Goal: Book appointment/travel/reservation

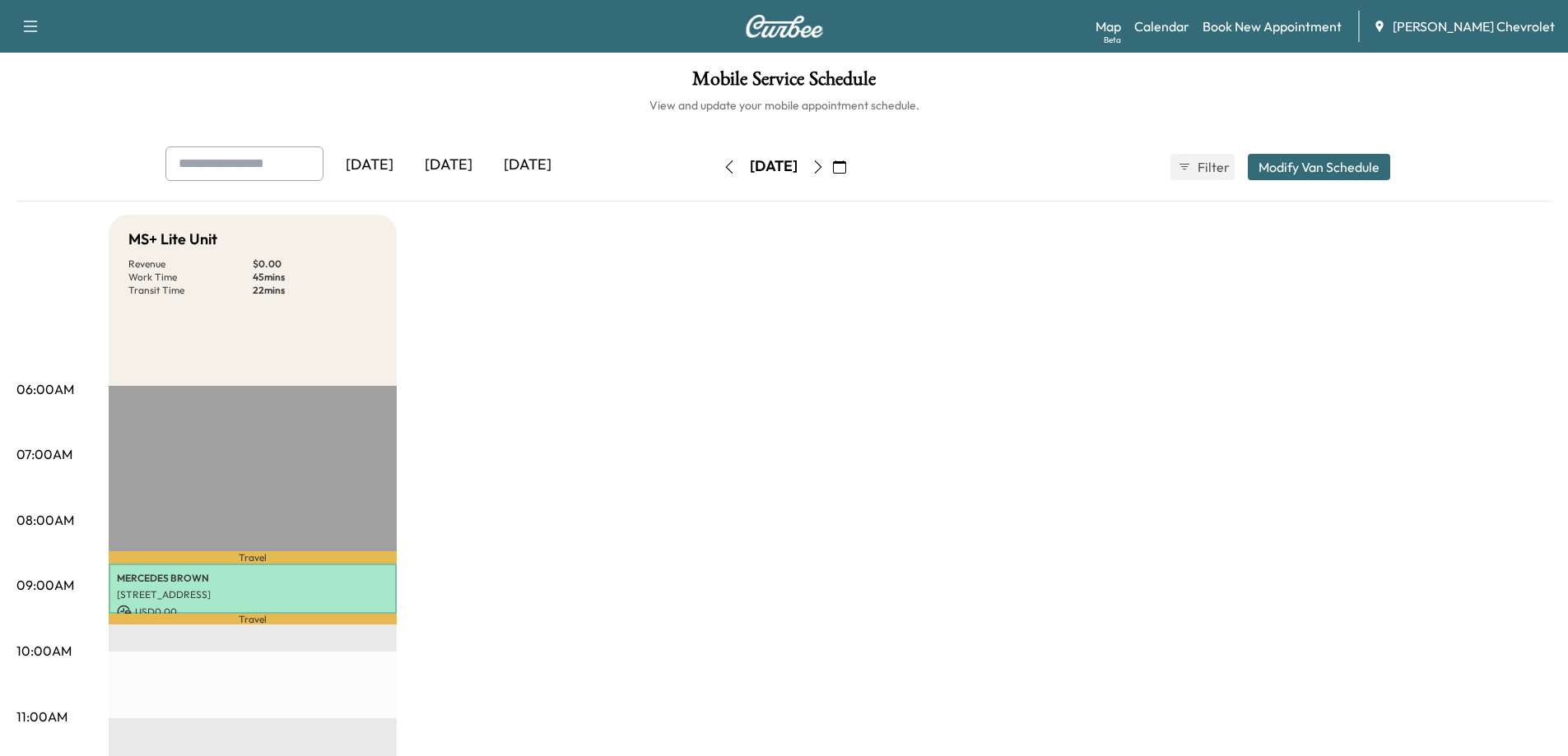
scroll to position [329, 0]
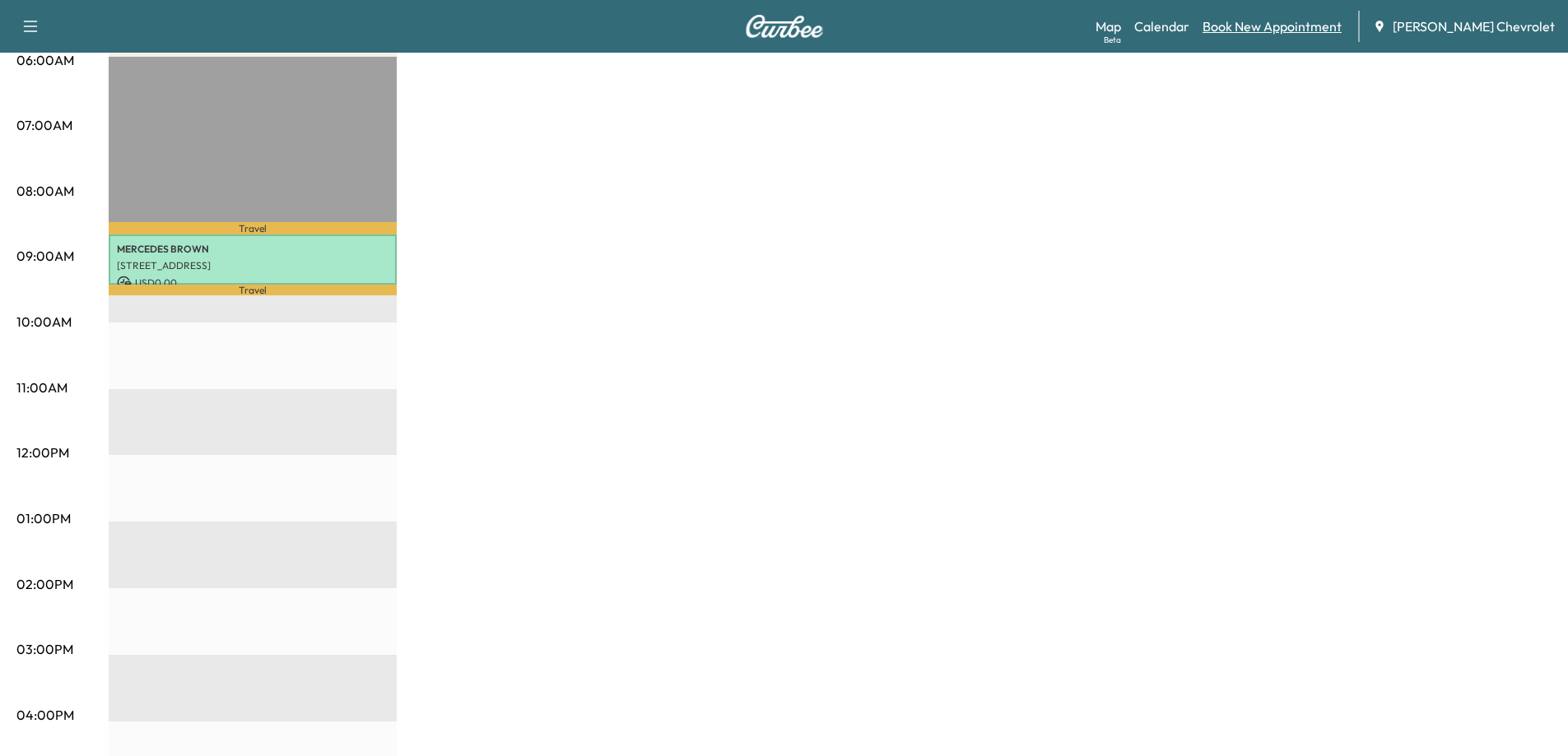
click at [1284, 30] on link "Book New Appointment" at bounding box center [1272, 26] width 140 height 20
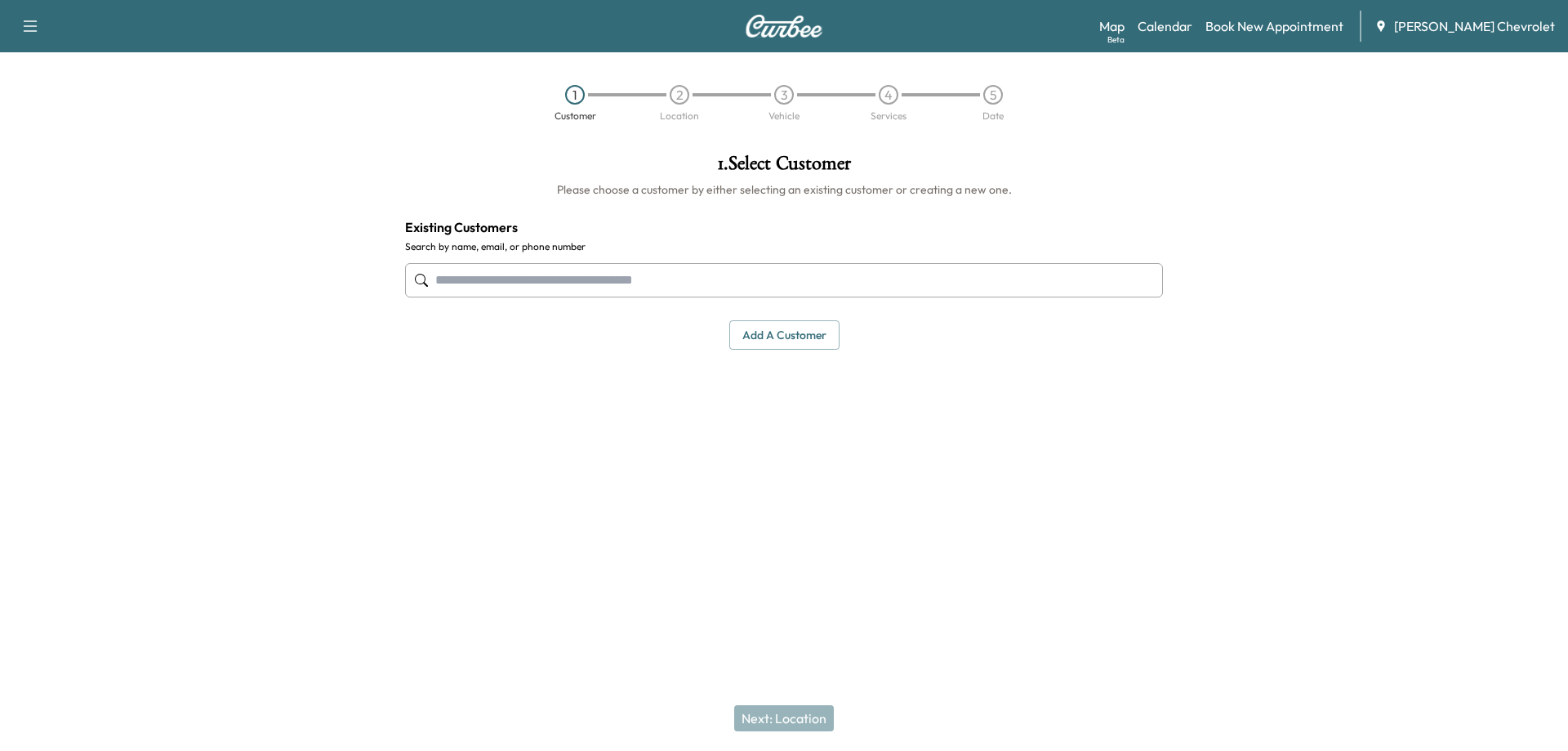
click at [476, 274] on input "text" at bounding box center [784, 280] width 758 height 34
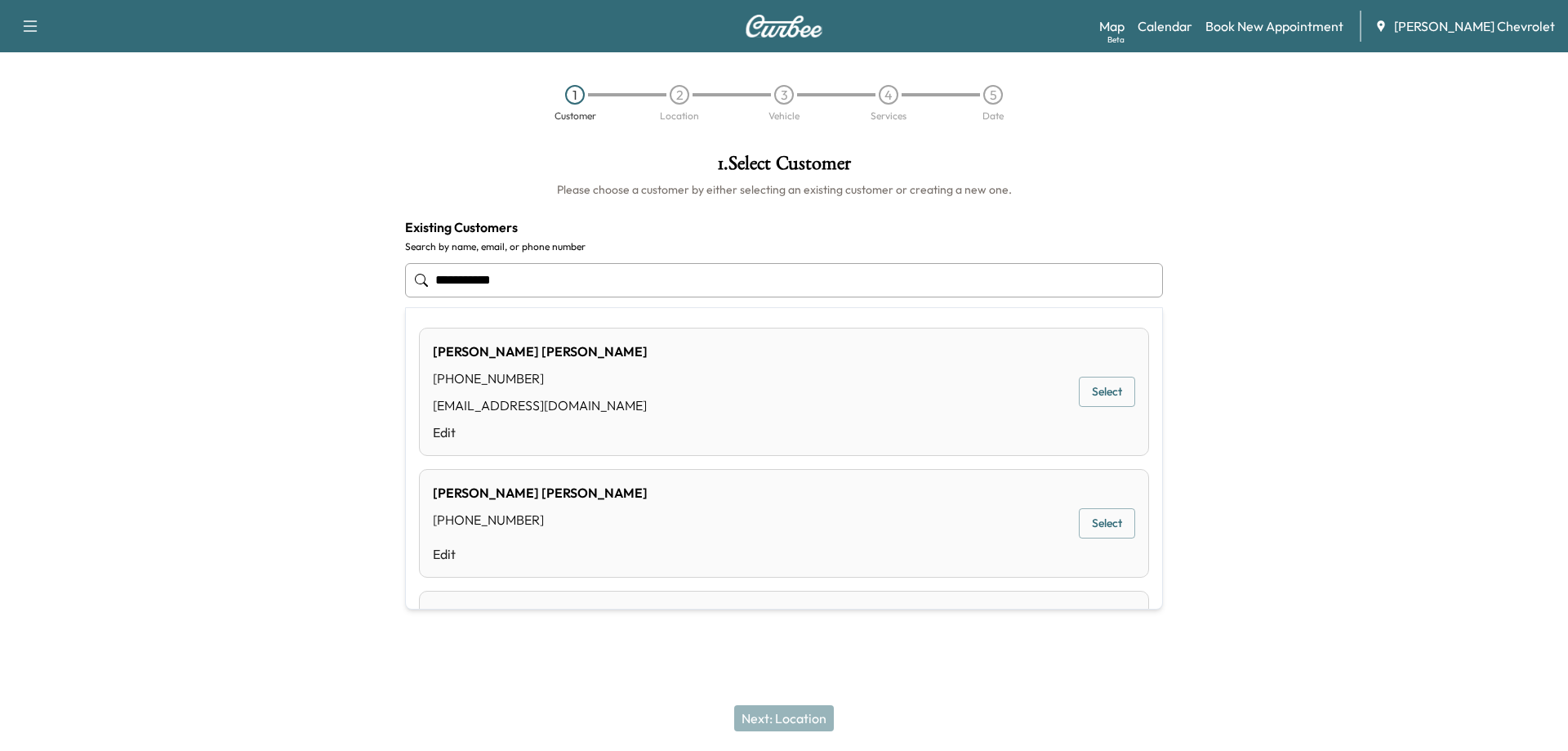
click at [1088, 386] on button "Select" at bounding box center [1107, 392] width 57 height 30
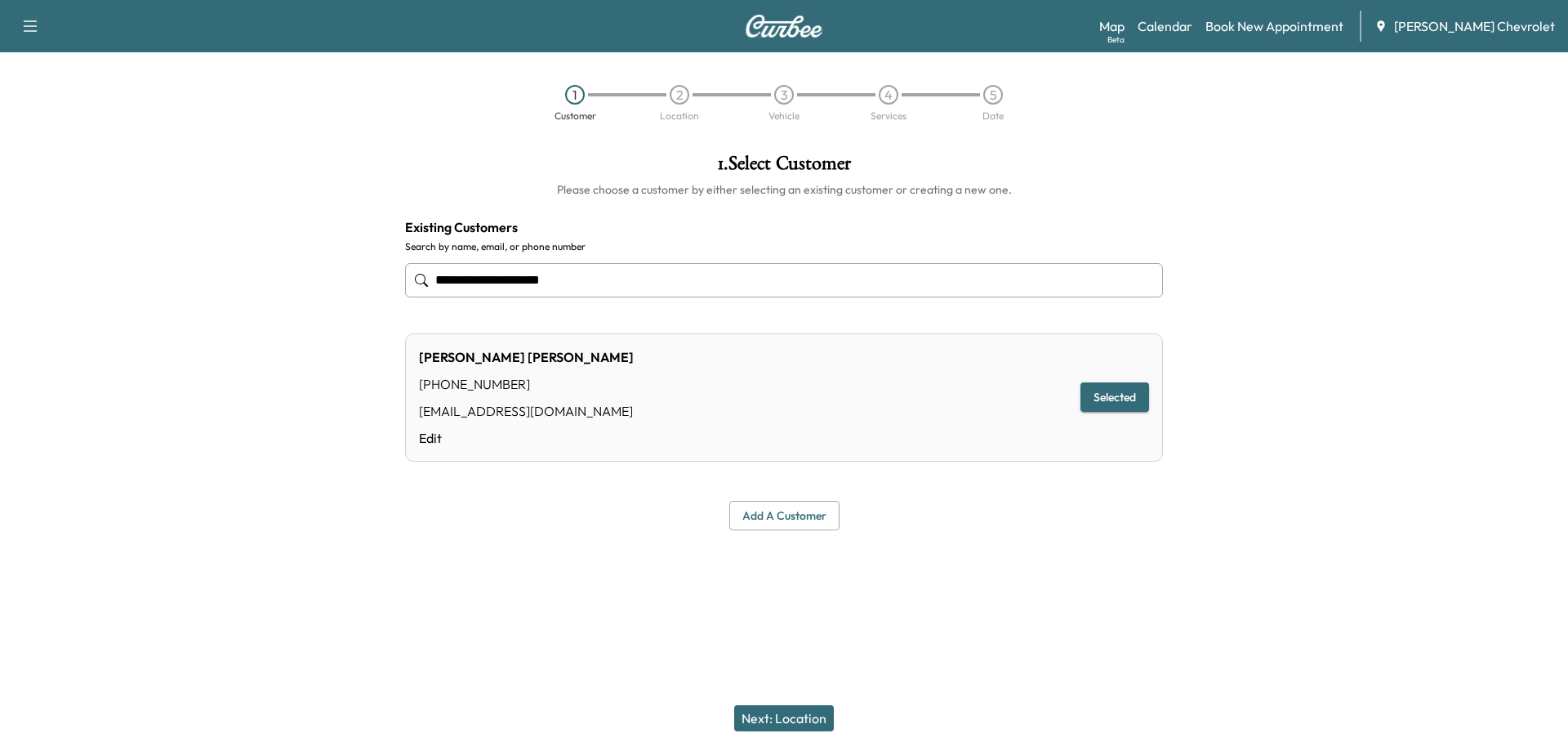
type input "**********"
click at [1110, 400] on button "Selected" at bounding box center [1115, 398] width 69 height 30
click at [768, 723] on button "Next: Location" at bounding box center [784, 719] width 100 height 26
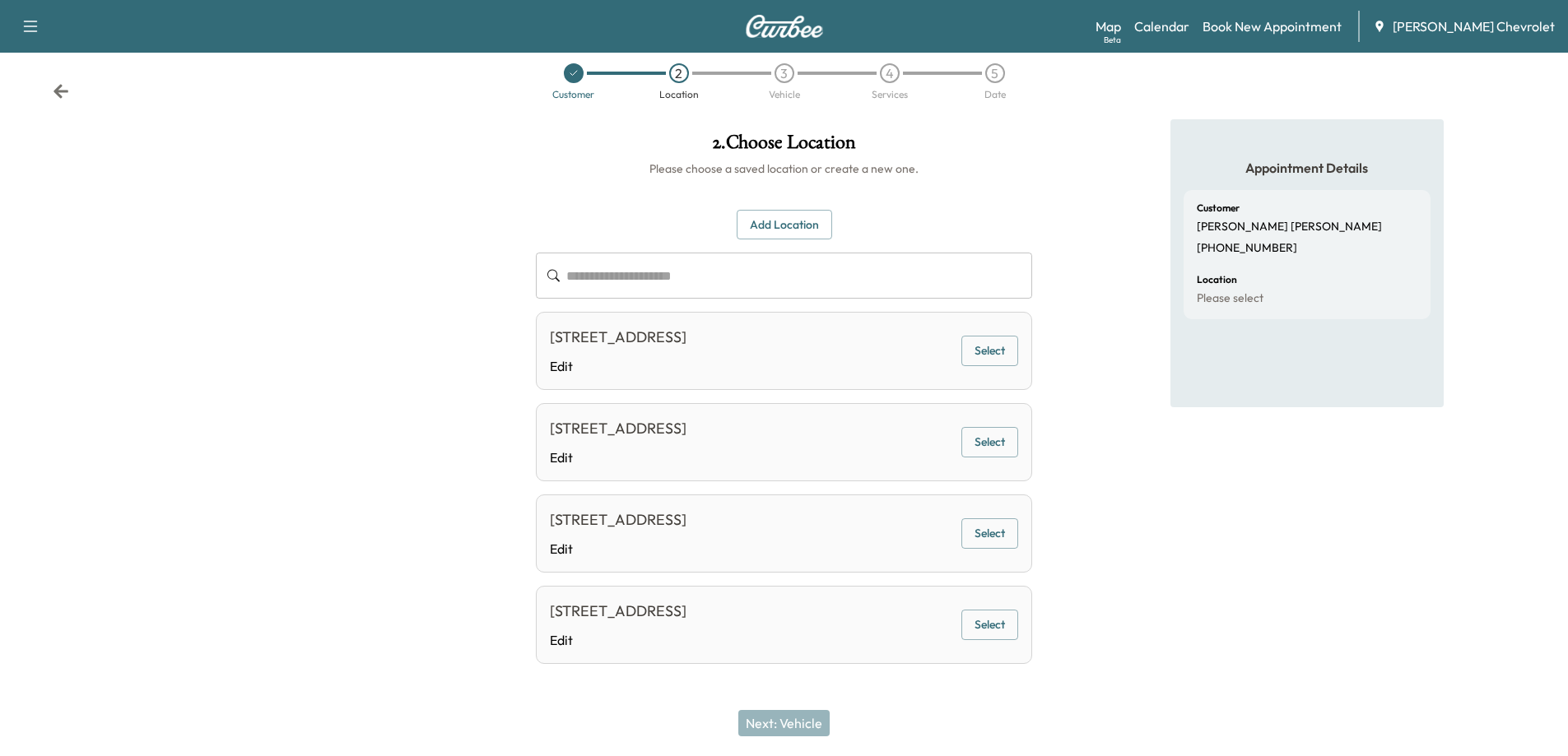
scroll to position [28, 0]
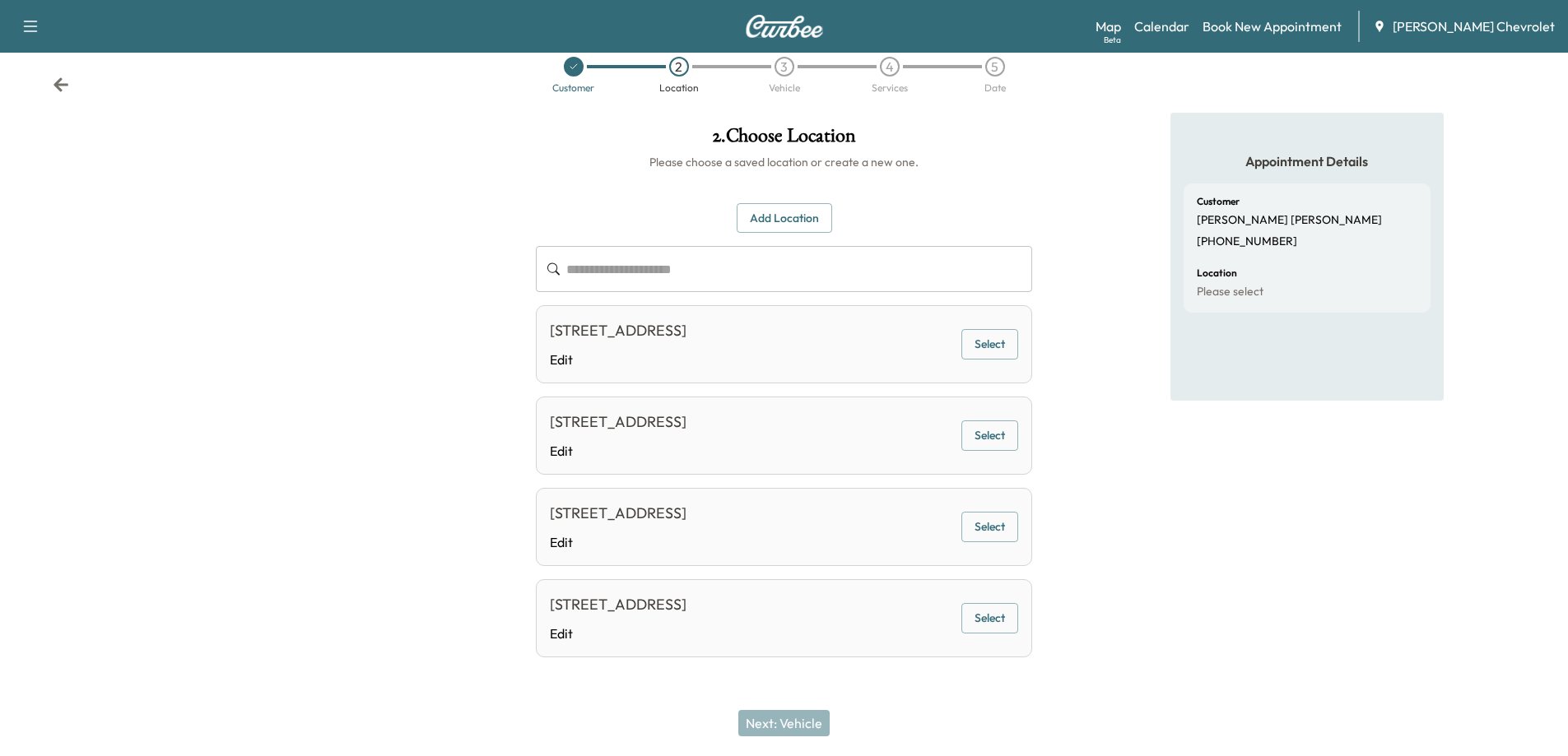
click at [1002, 350] on button "Select" at bounding box center [990, 344] width 57 height 30
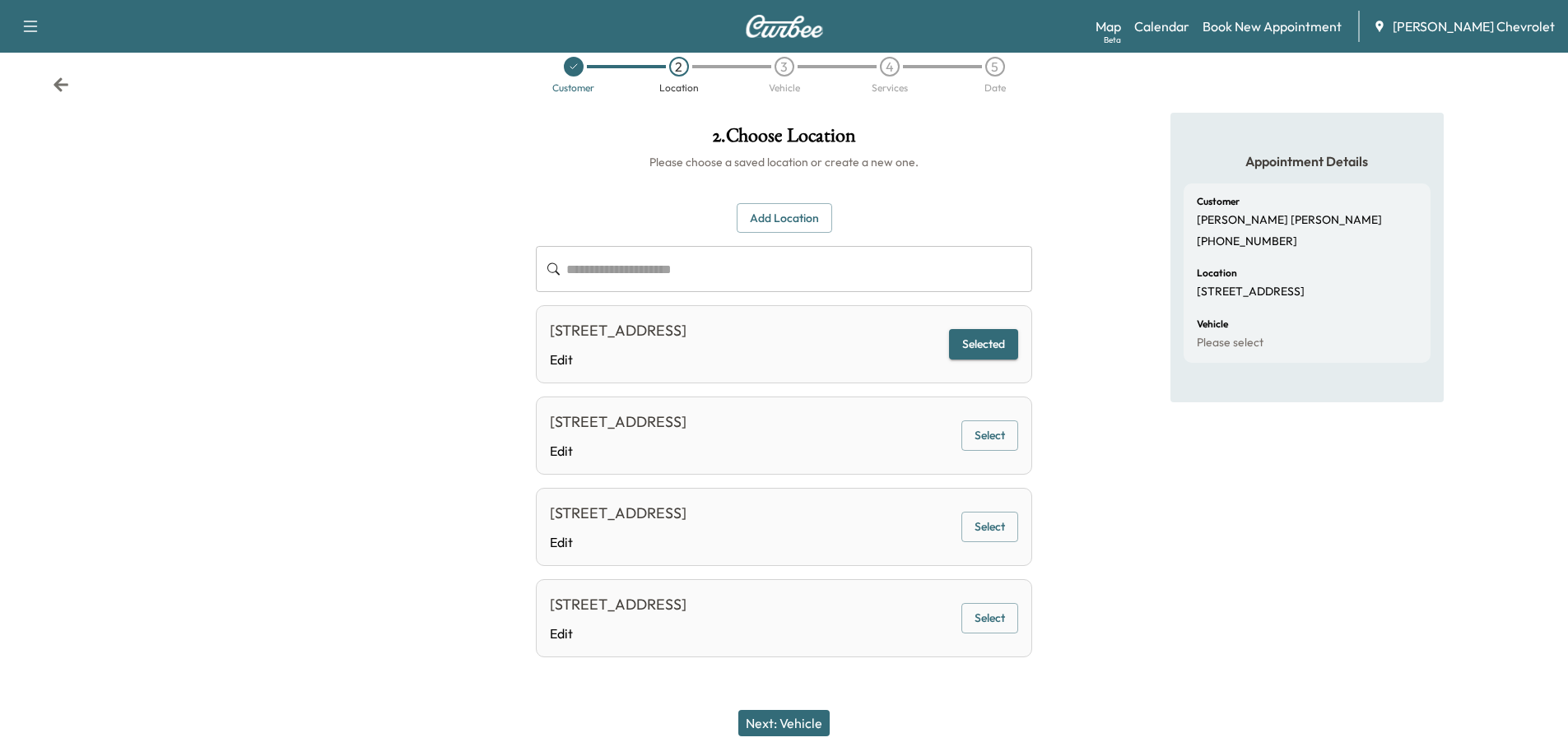
click at [792, 728] on button "Next: Vehicle" at bounding box center [784, 724] width 91 height 27
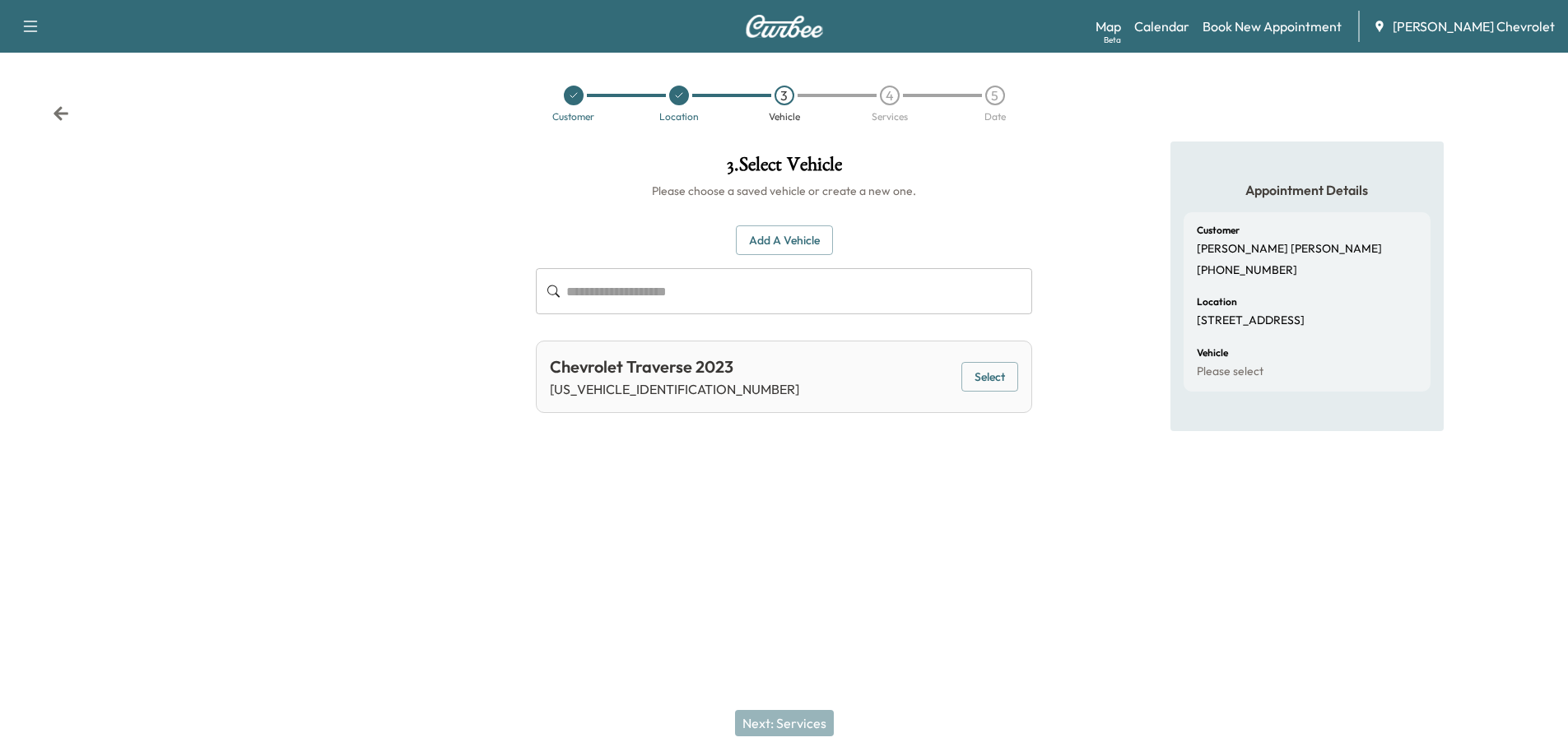
scroll to position [0, 0]
click at [593, 301] on input "text" at bounding box center [805, 291] width 470 height 46
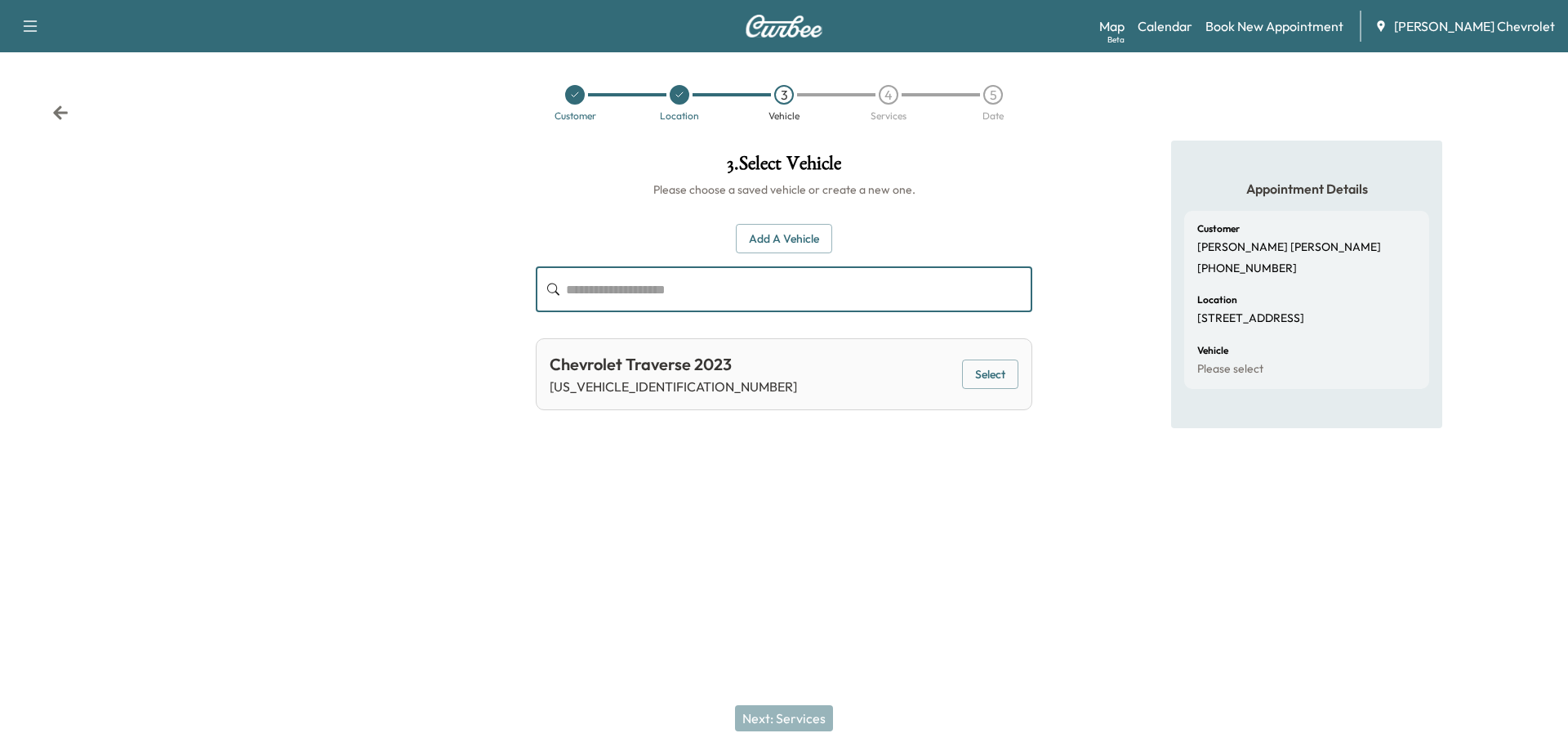
paste input "**********"
type input "**********"
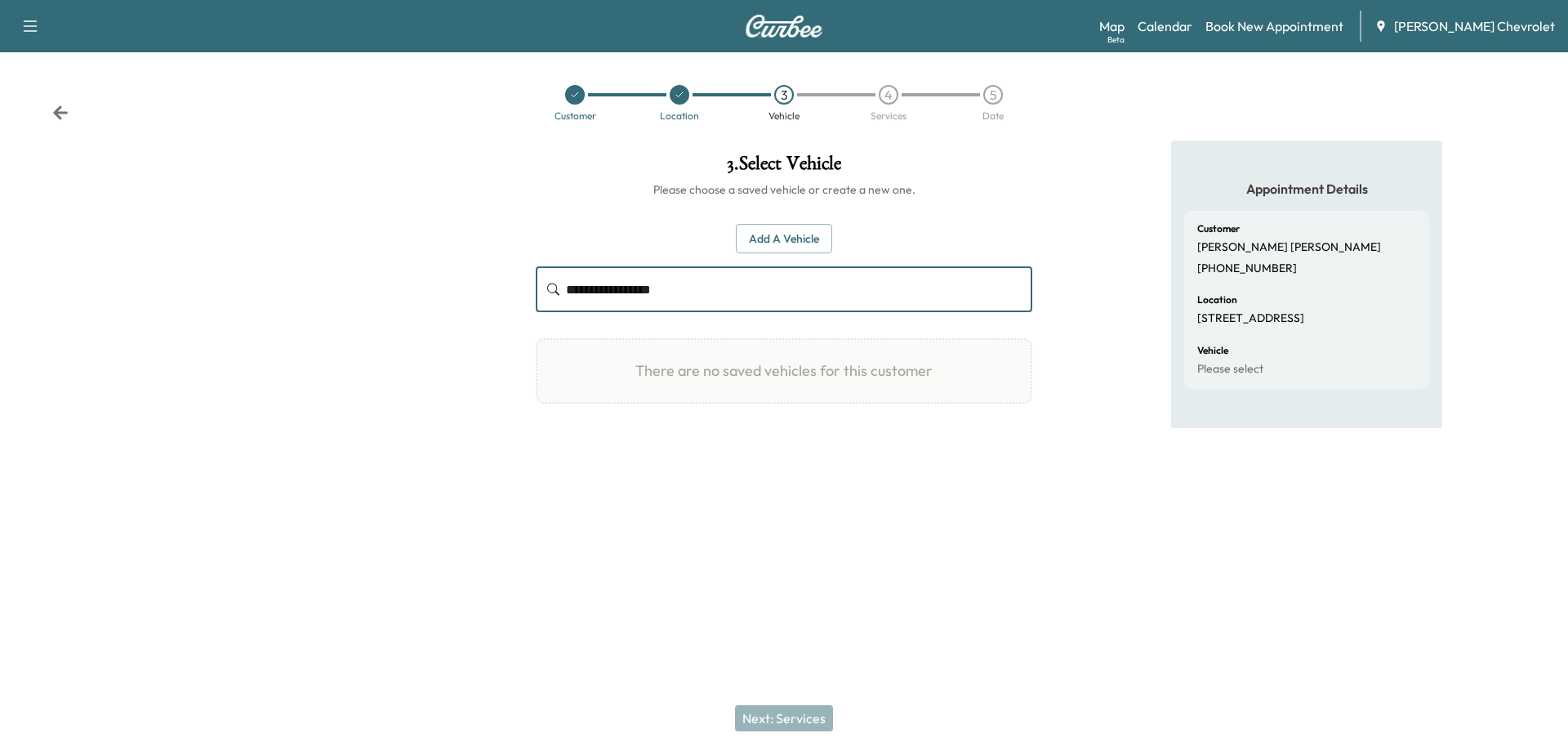
drag, startPoint x: 718, startPoint y: 292, endPoint x: 477, endPoint y: 286, distance: 241.1
click at [477, 286] on div "**********" at bounding box center [784, 328] width 1568 height 376
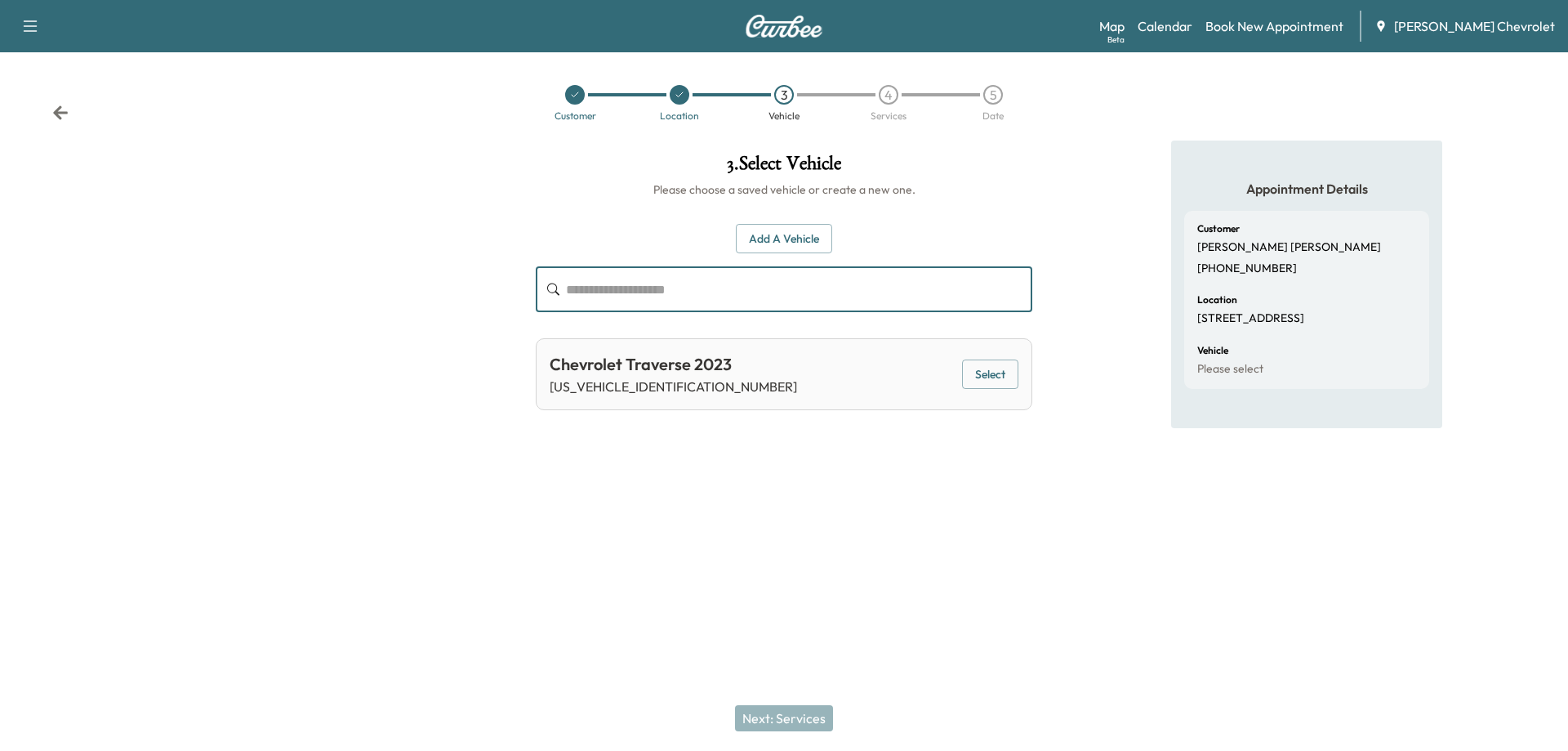
click at [1292, 13] on div "Map Beta Calendar Book New Appointment [PERSON_NAME] Chevrolet" at bounding box center [1328, 25] width 456 height 31
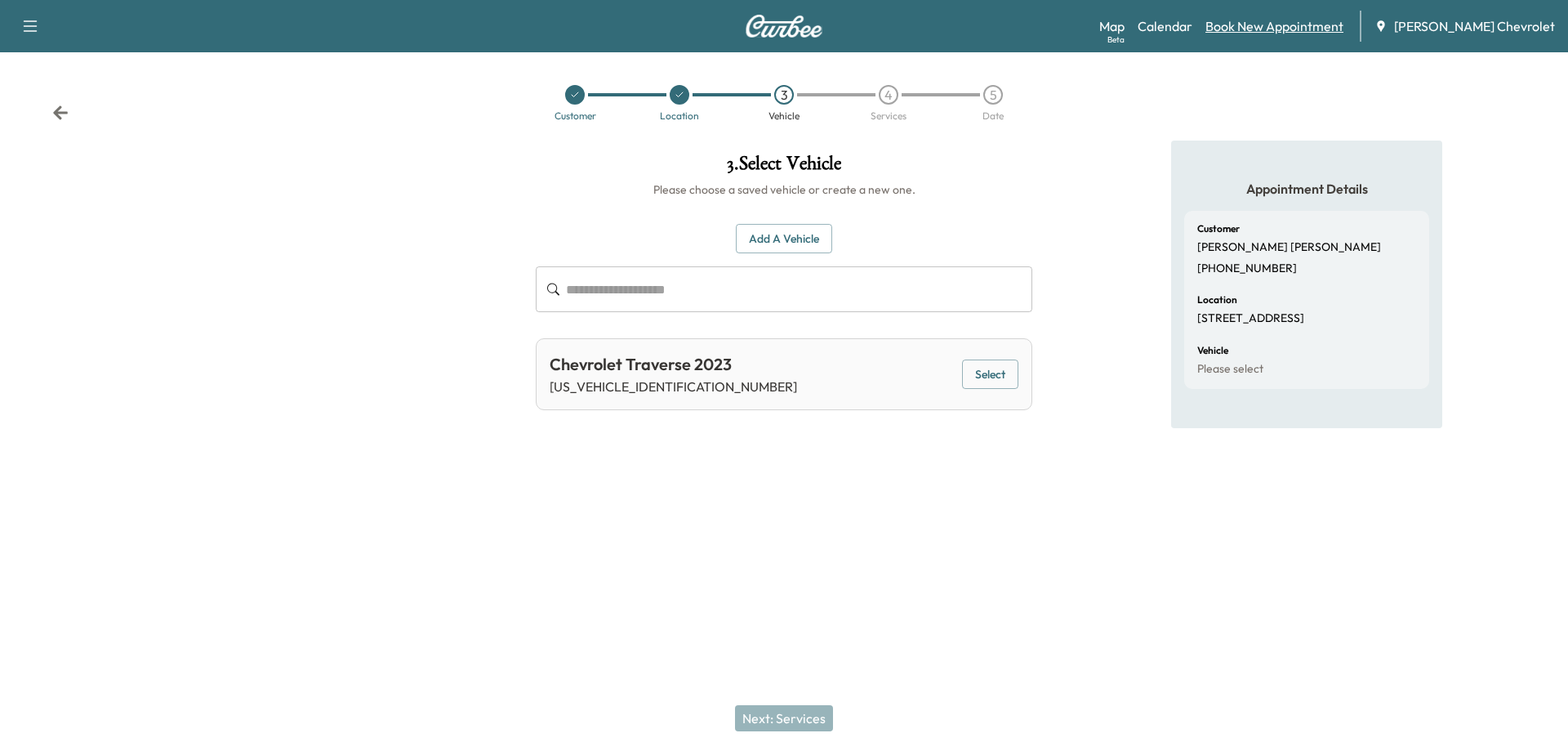
click at [1284, 28] on link "Book New Appointment" at bounding box center [1274, 25] width 138 height 20
click at [53, 111] on icon at bounding box center [60, 112] width 16 height 16
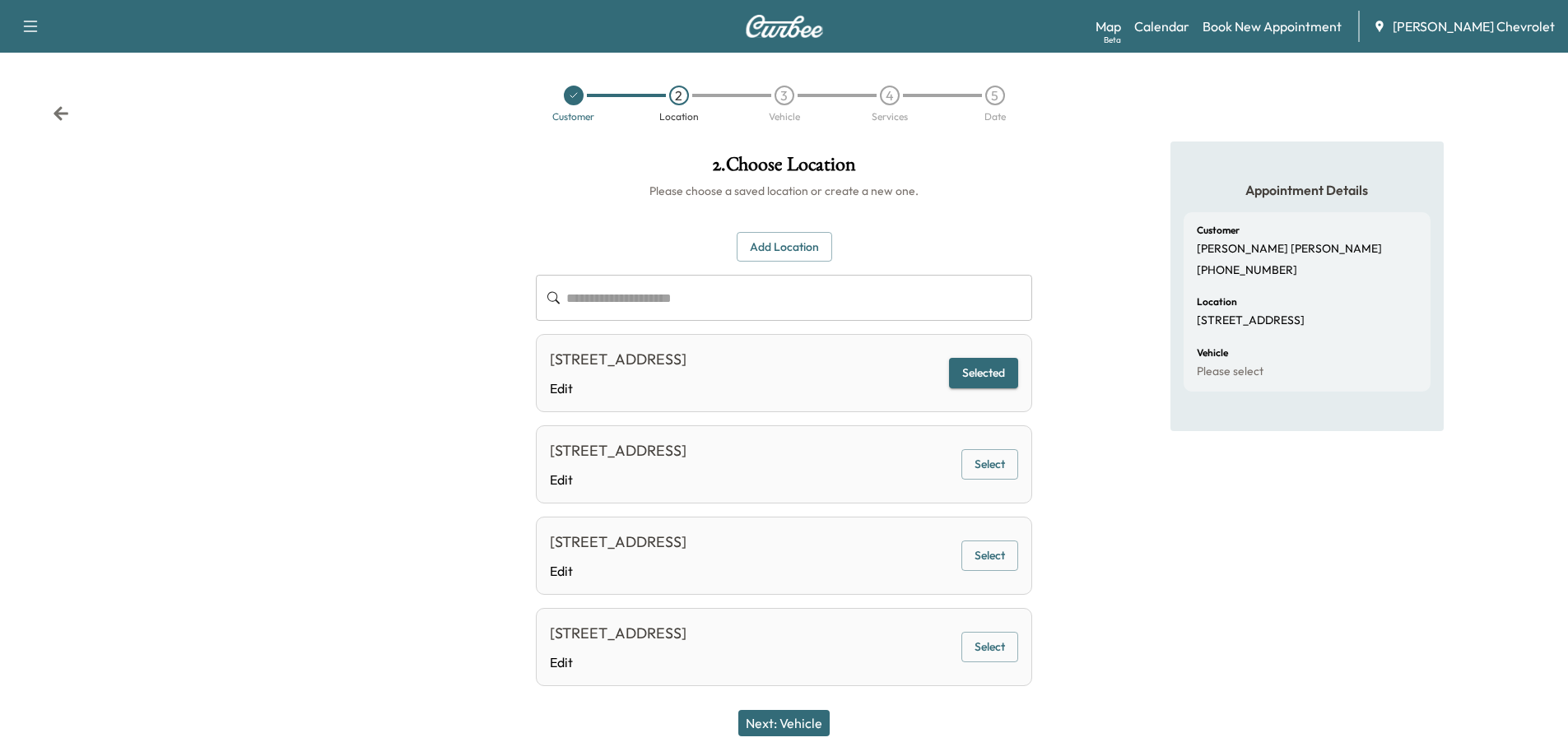
click at [54, 102] on div "Customer 2 Location 3 Vehicle 4 Services 5 Date" at bounding box center [784, 103] width 1568 height 76
click at [64, 119] on icon at bounding box center [61, 113] width 16 height 16
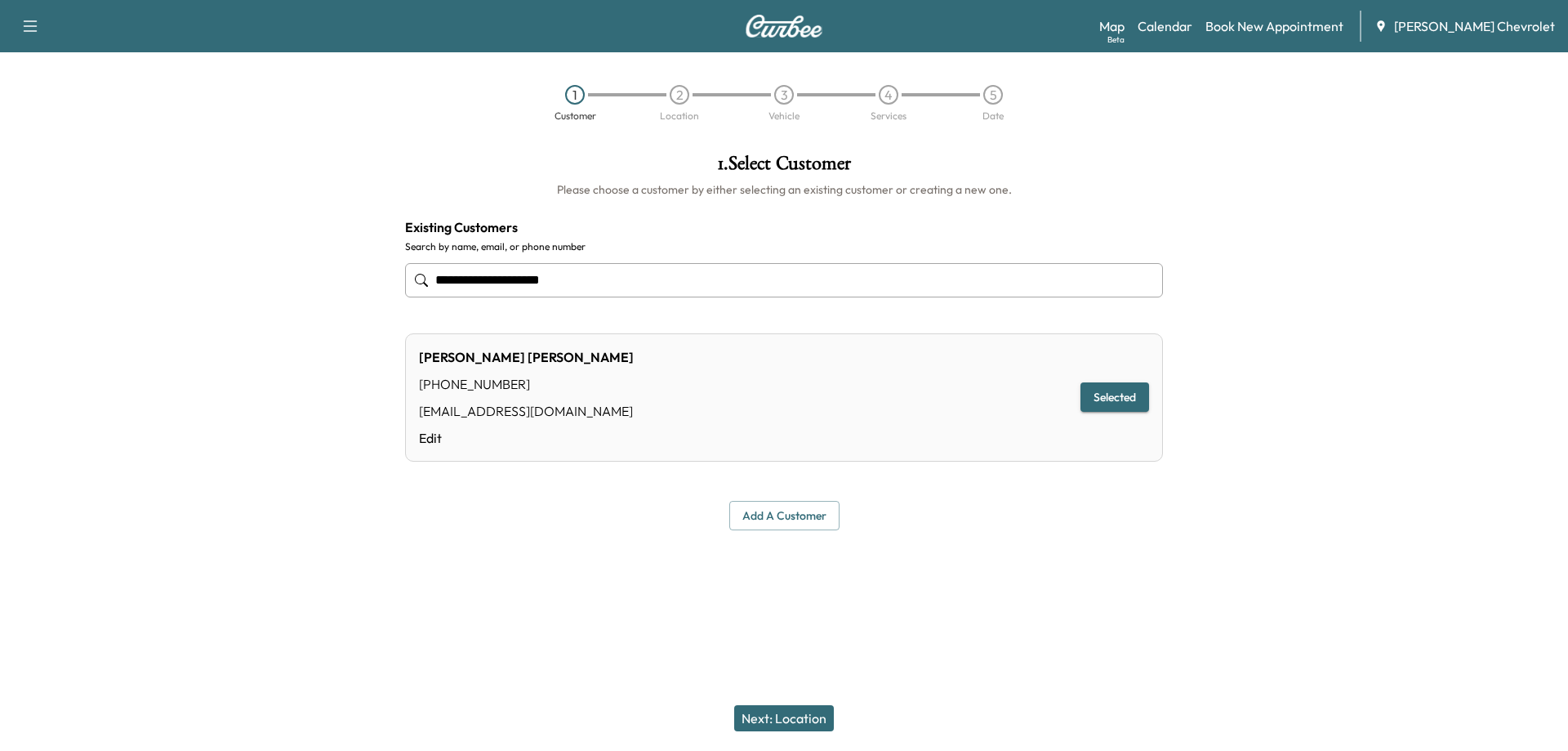
click at [585, 283] on input "**********" at bounding box center [784, 280] width 758 height 34
type input "*"
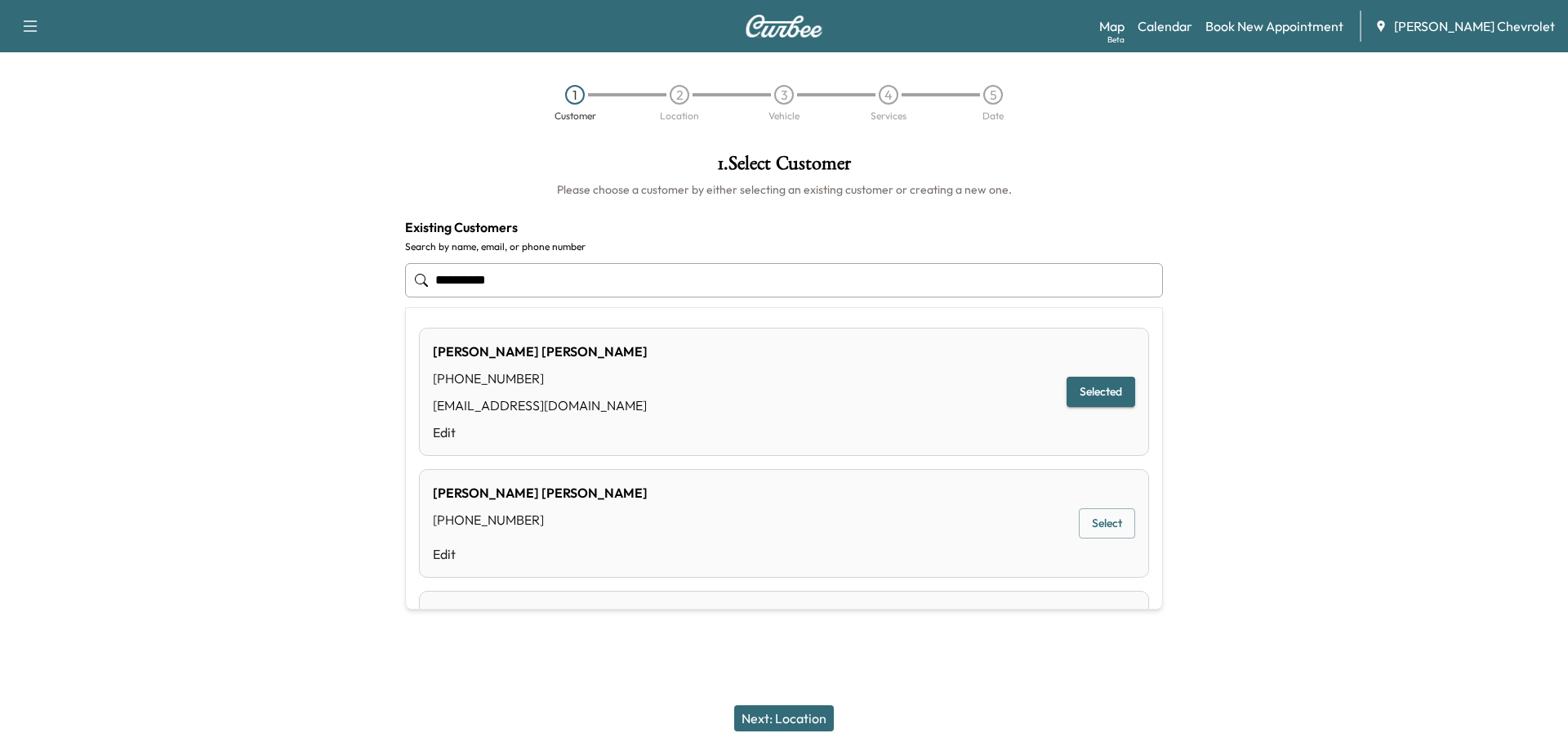
click at [1093, 525] on button "Select" at bounding box center [1107, 524] width 57 height 30
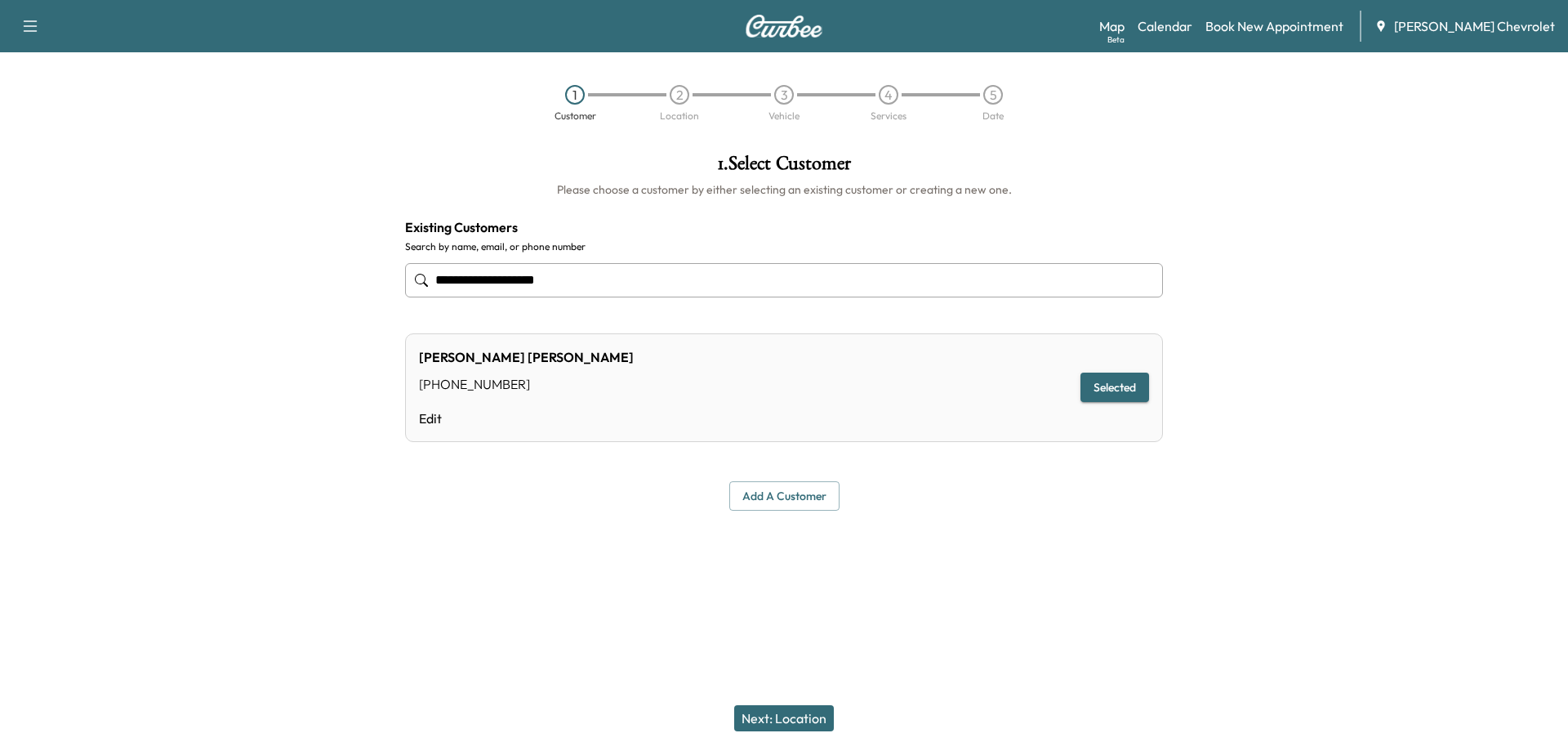
type input "**********"
click at [768, 724] on button "Next: Location" at bounding box center [784, 719] width 100 height 26
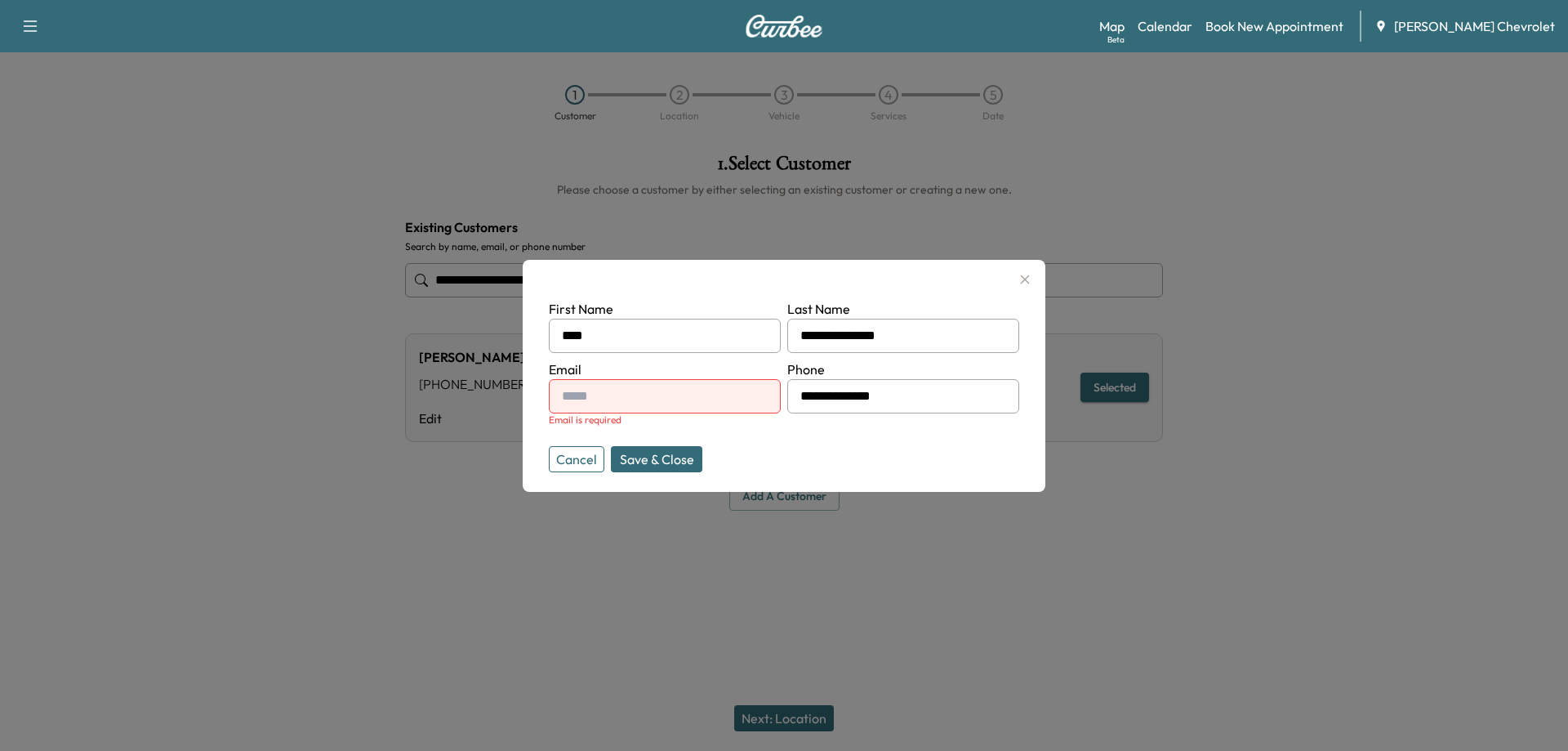
click at [602, 405] on input "text" at bounding box center [665, 396] width 232 height 34
type input "**********"
click at [639, 462] on button "Save & Close" at bounding box center [656, 460] width 91 height 26
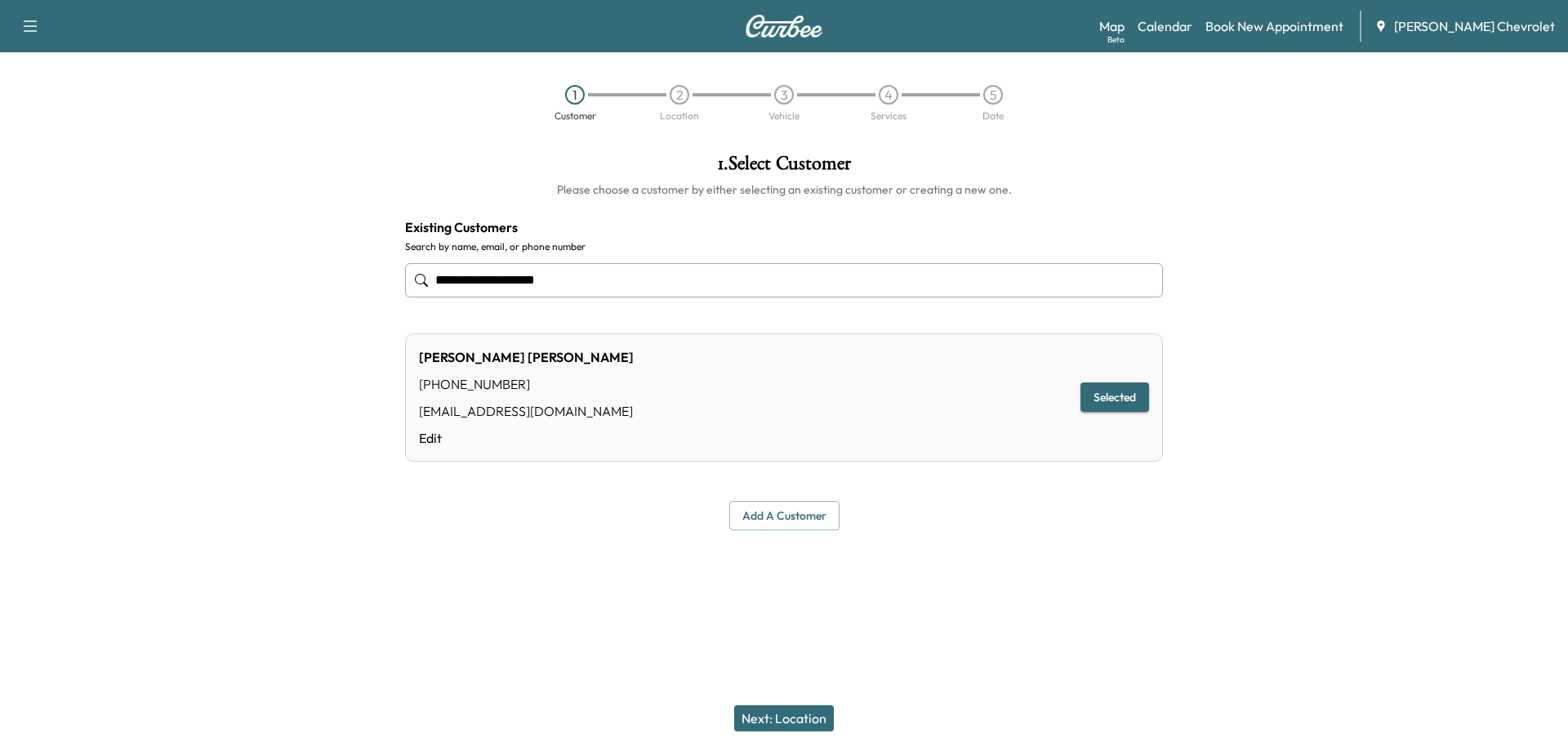
click at [784, 718] on button "Next: Location" at bounding box center [784, 719] width 100 height 26
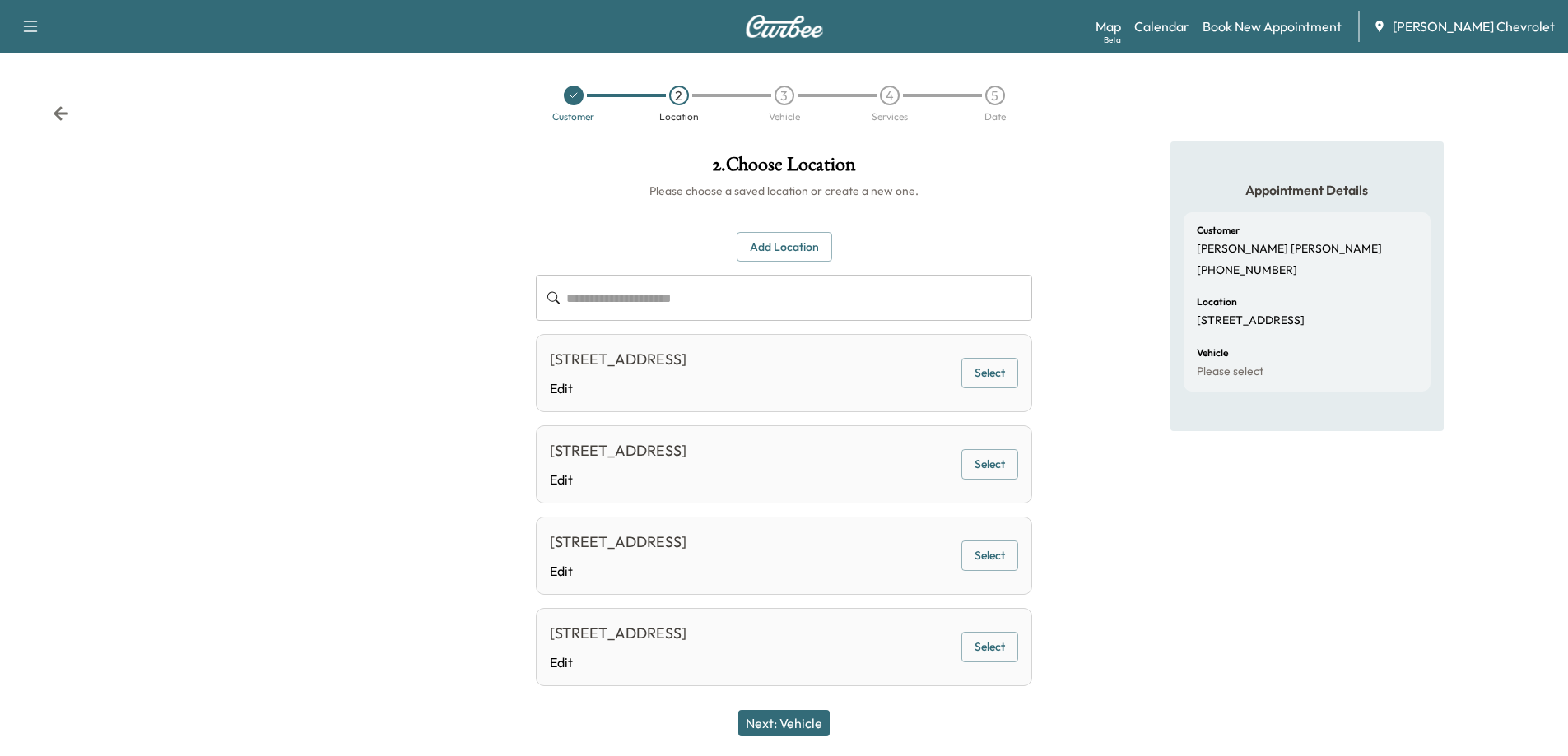
click at [986, 379] on button "Select" at bounding box center [990, 373] width 57 height 30
click at [764, 729] on button "Next: Vehicle" at bounding box center [784, 724] width 91 height 27
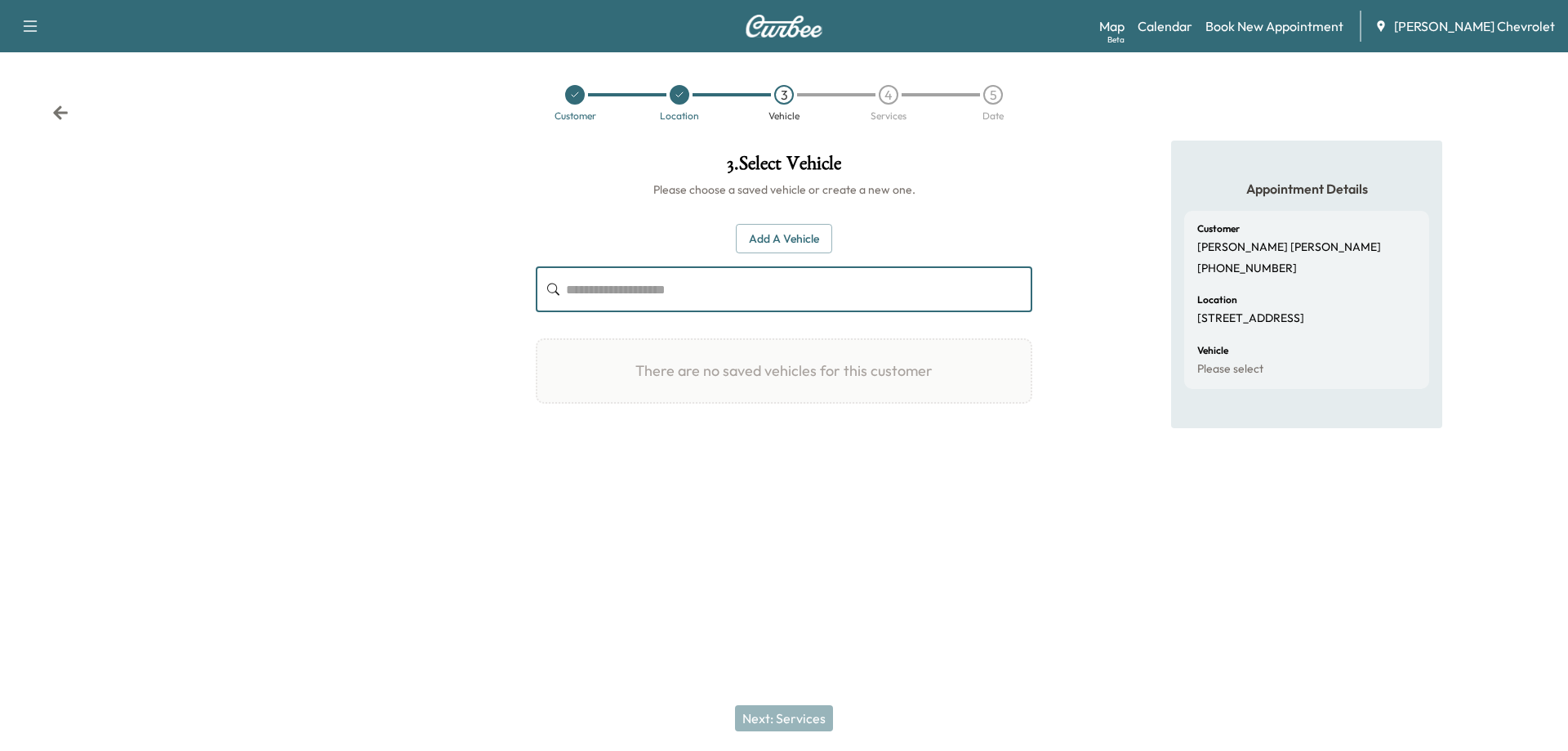
click at [592, 291] on input "text" at bounding box center [799, 289] width 466 height 46
paste input "**********"
drag, startPoint x: 641, startPoint y: 294, endPoint x: 470, endPoint y: 292, distance: 171.0
click at [470, 292] on div "**********" at bounding box center [784, 328] width 1568 height 376
click at [674, 293] on input "********" at bounding box center [799, 289] width 466 height 46
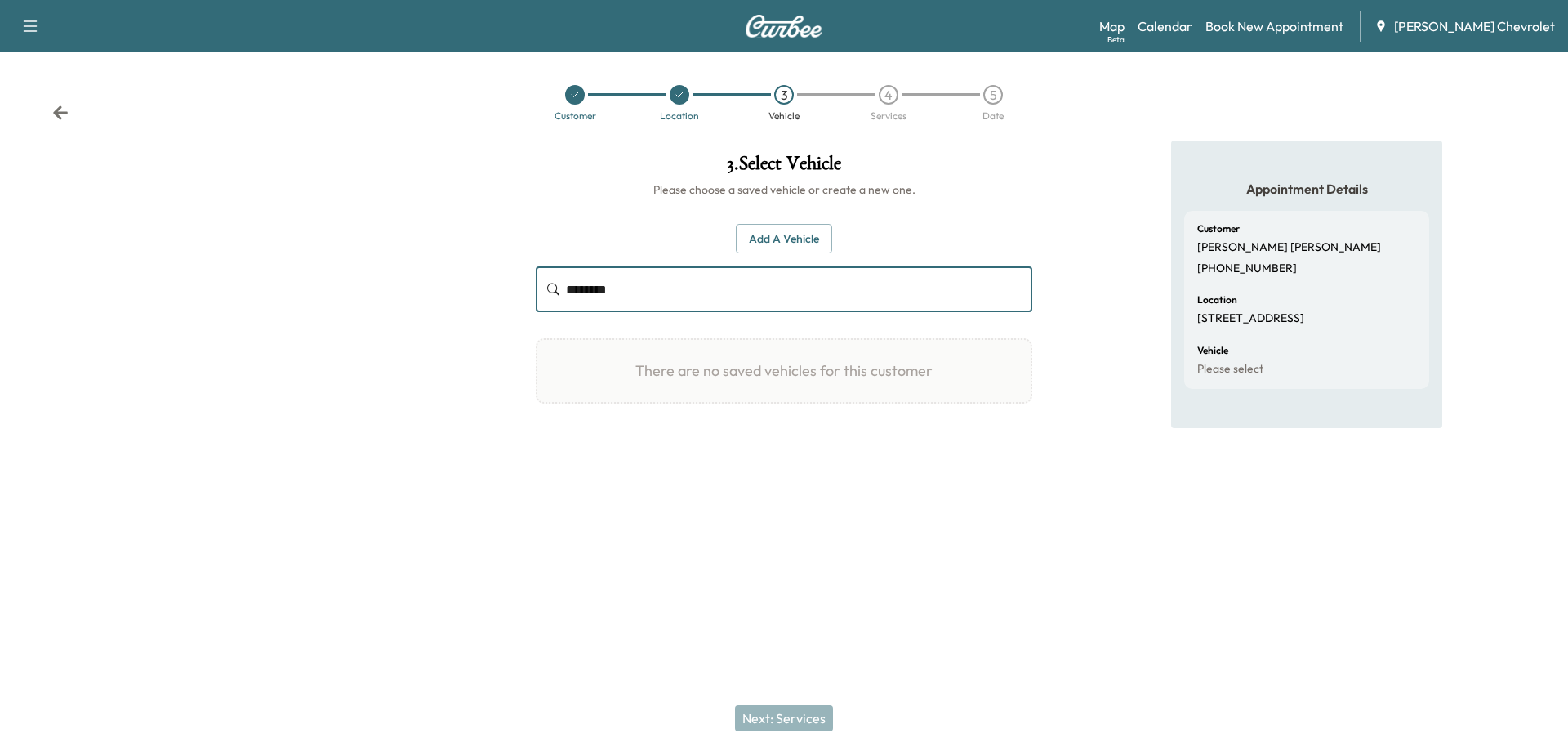
type input "********"
click at [789, 234] on button "Add a Vehicle" at bounding box center [784, 239] width 96 height 30
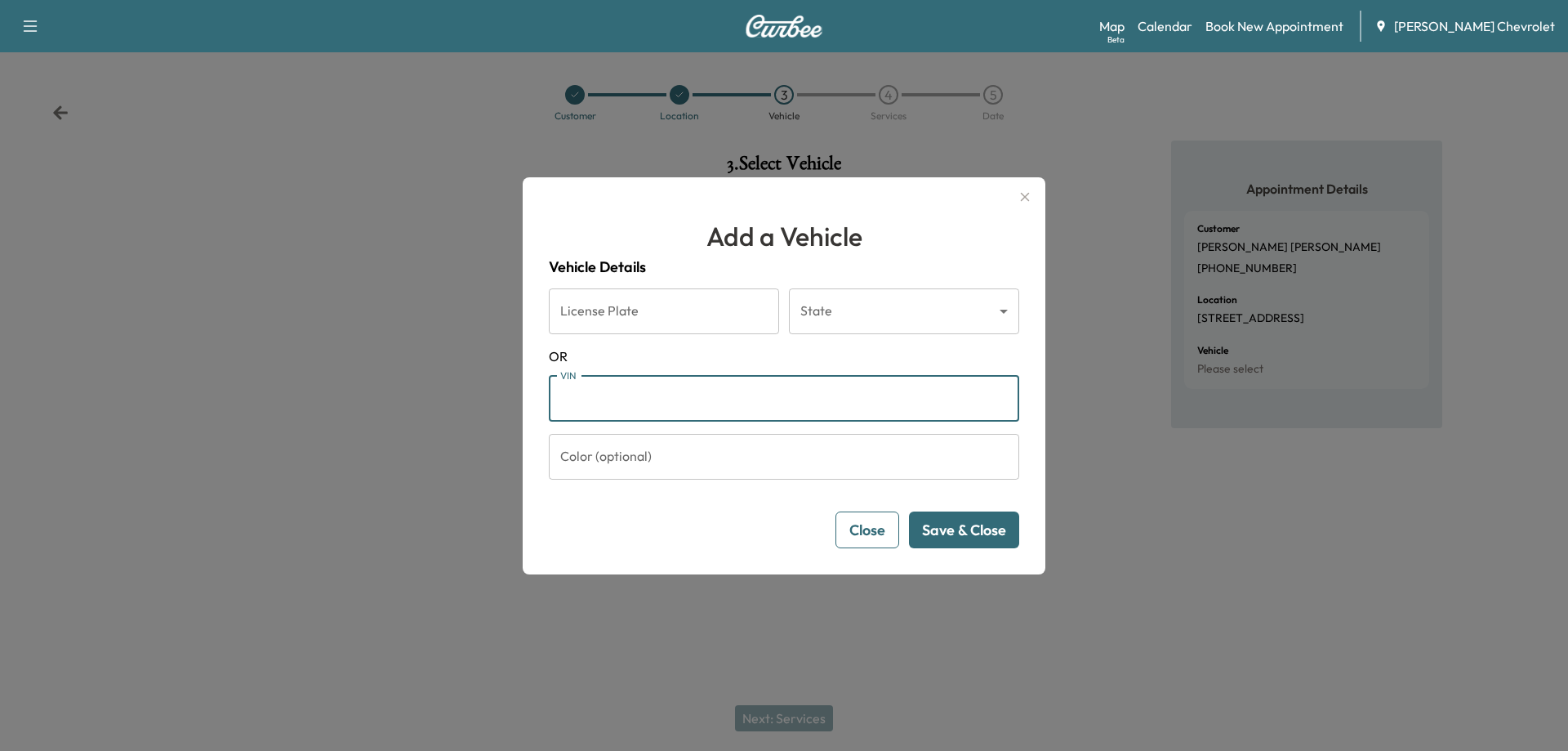
drag, startPoint x: 591, startPoint y: 400, endPoint x: 514, endPoint y: 400, distance: 77.0
click at [514, 400] on div "Add a Vehicle Vehicle Details License Plate License Plate State ​ State [US_STA…" at bounding box center [784, 375] width 1568 height 751
paste input "**********"
type input "**********"
click at [982, 521] on button "Save & Close" at bounding box center [963, 530] width 110 height 37
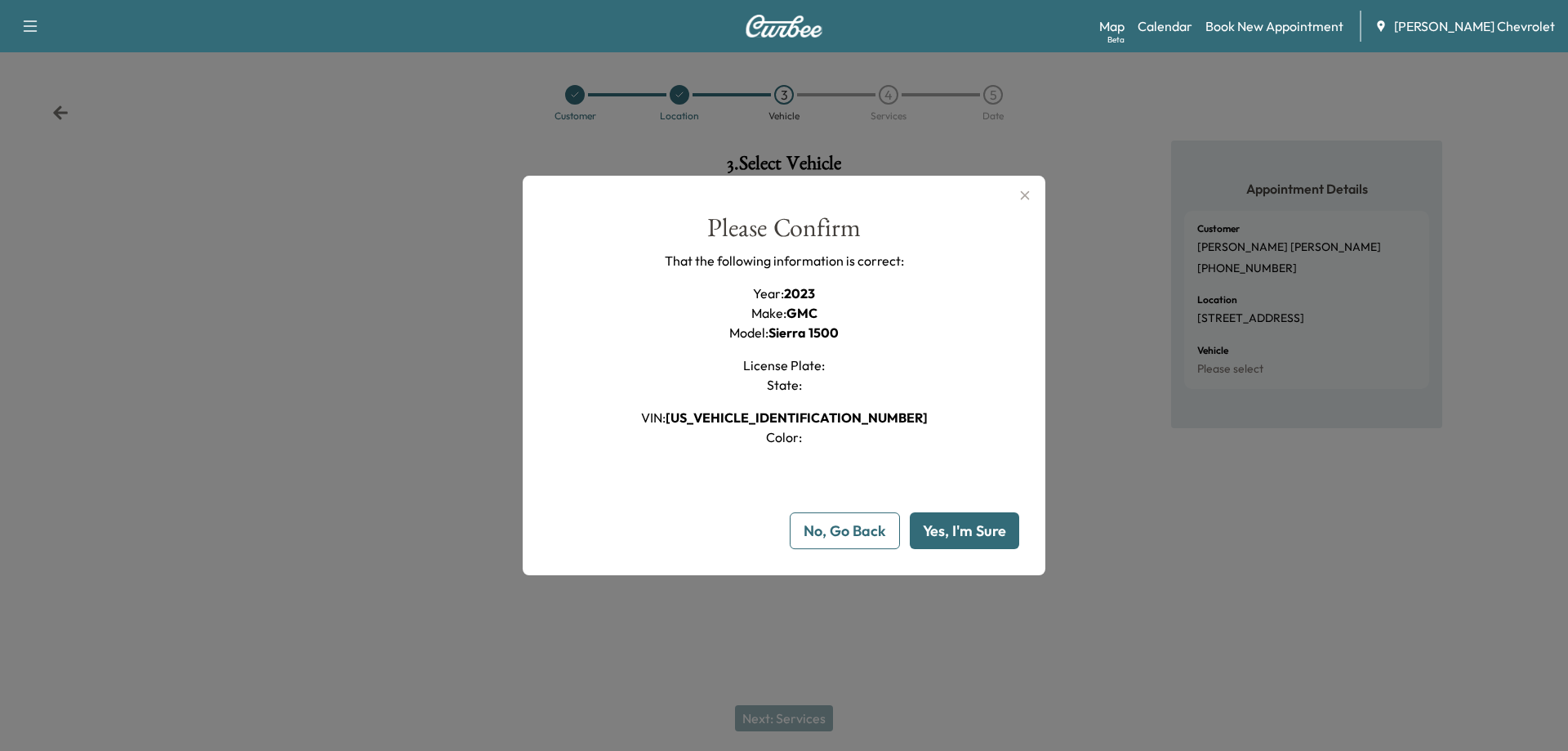
click at [947, 540] on button "Yes, I'm Sure" at bounding box center [964, 531] width 109 height 37
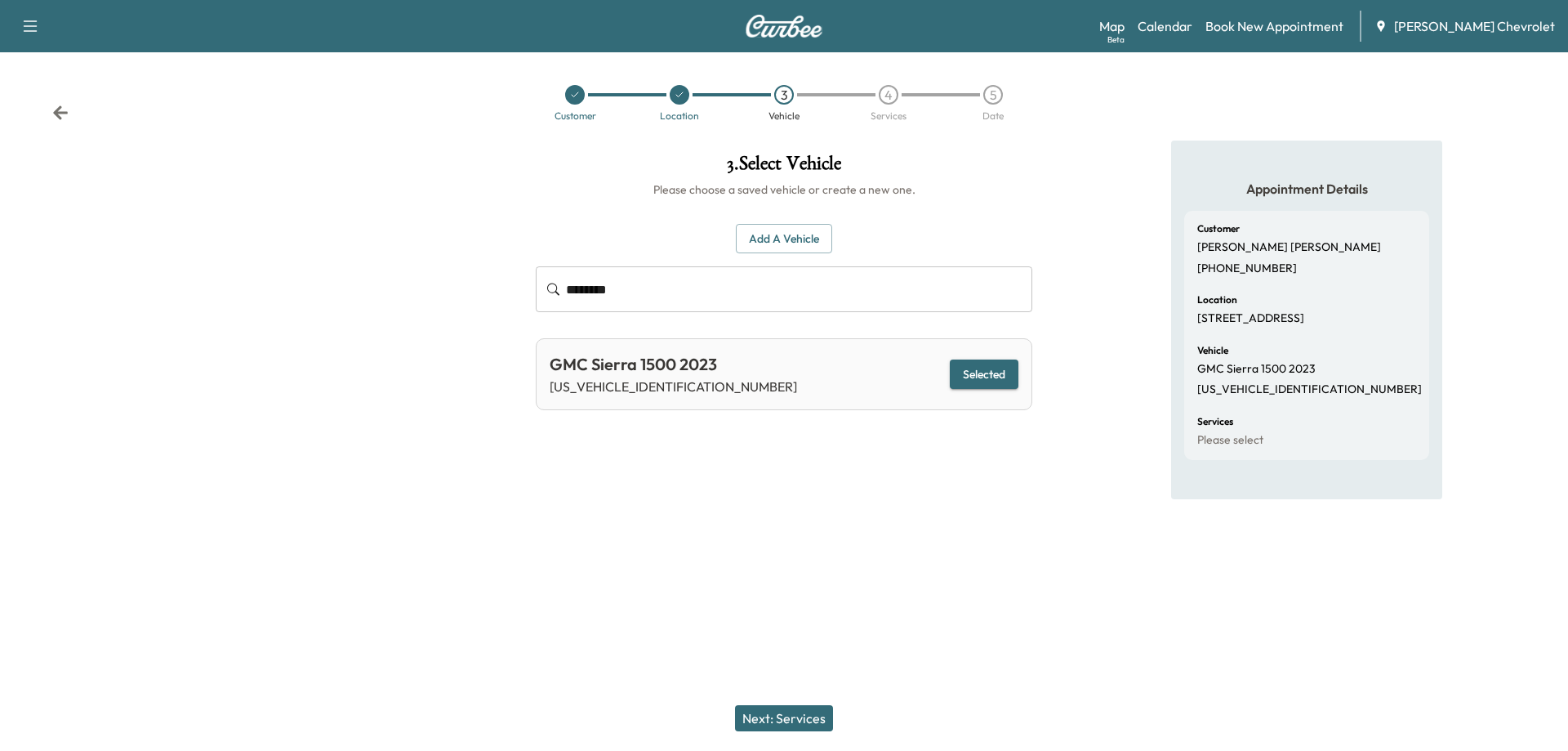
drag, startPoint x: 1007, startPoint y: 387, endPoint x: 1001, endPoint y: 398, distance: 12.5
click at [1008, 387] on button "Selected" at bounding box center [984, 375] width 69 height 30
click at [1018, 386] on button "Selected" at bounding box center [984, 375] width 69 height 30
click at [986, 357] on div "GMC Sierra 1500 2023 [US_VEHICLE_IDENTIFICATION_NUMBER] Selected" at bounding box center [784, 374] width 496 height 72
click at [974, 379] on button "Selected" at bounding box center [984, 375] width 69 height 30
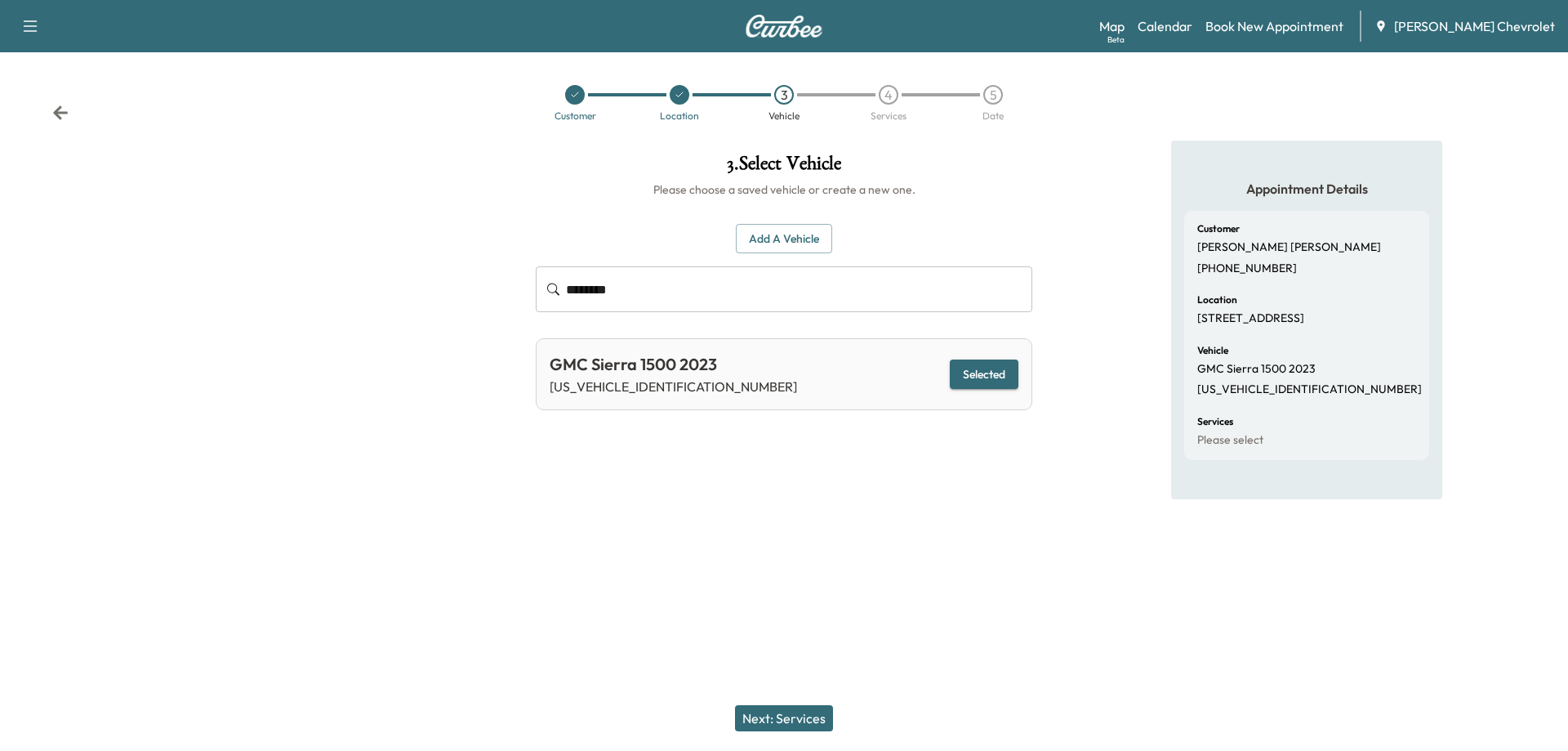
click at [792, 714] on button "Next: Services" at bounding box center [784, 719] width 98 height 26
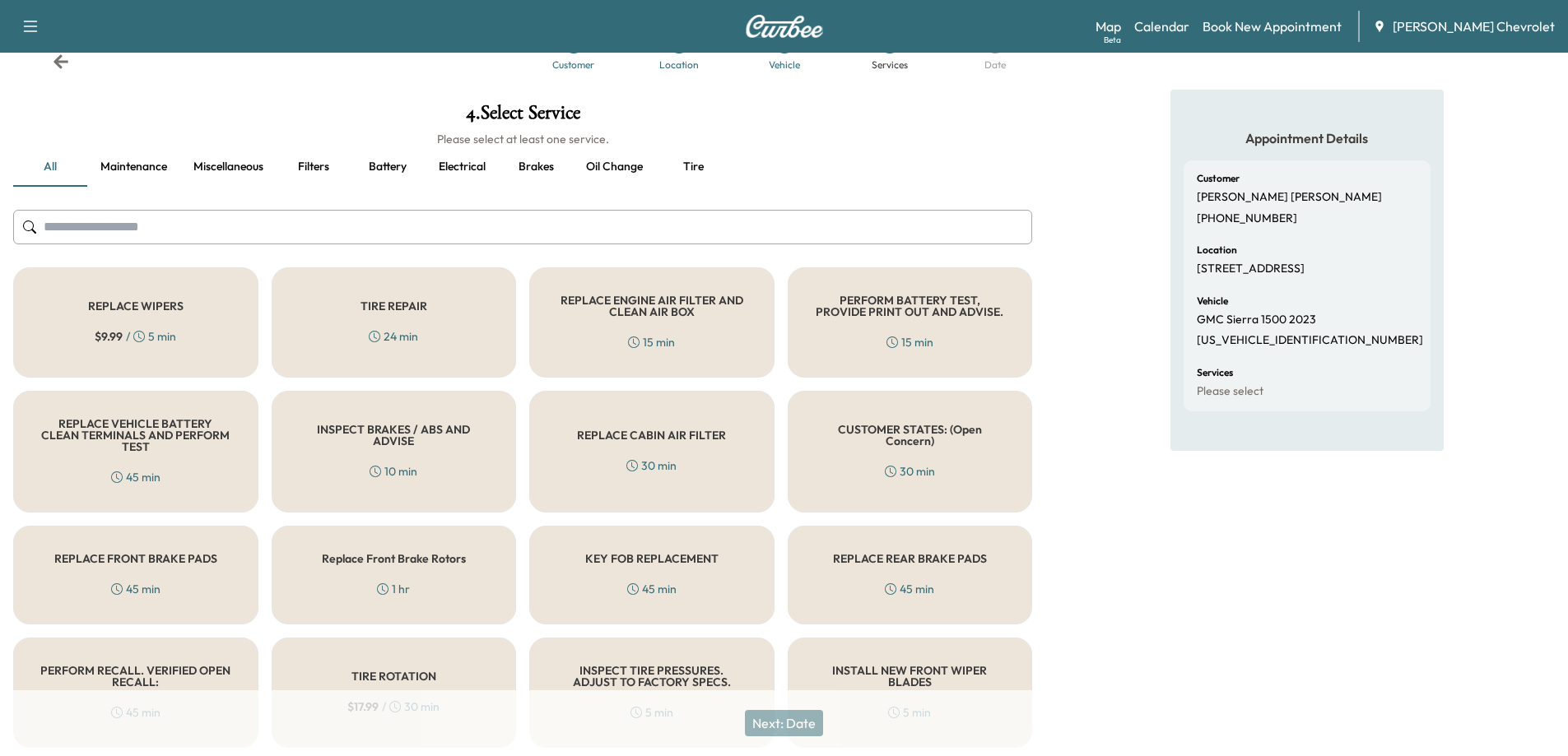
scroll to position [109, 0]
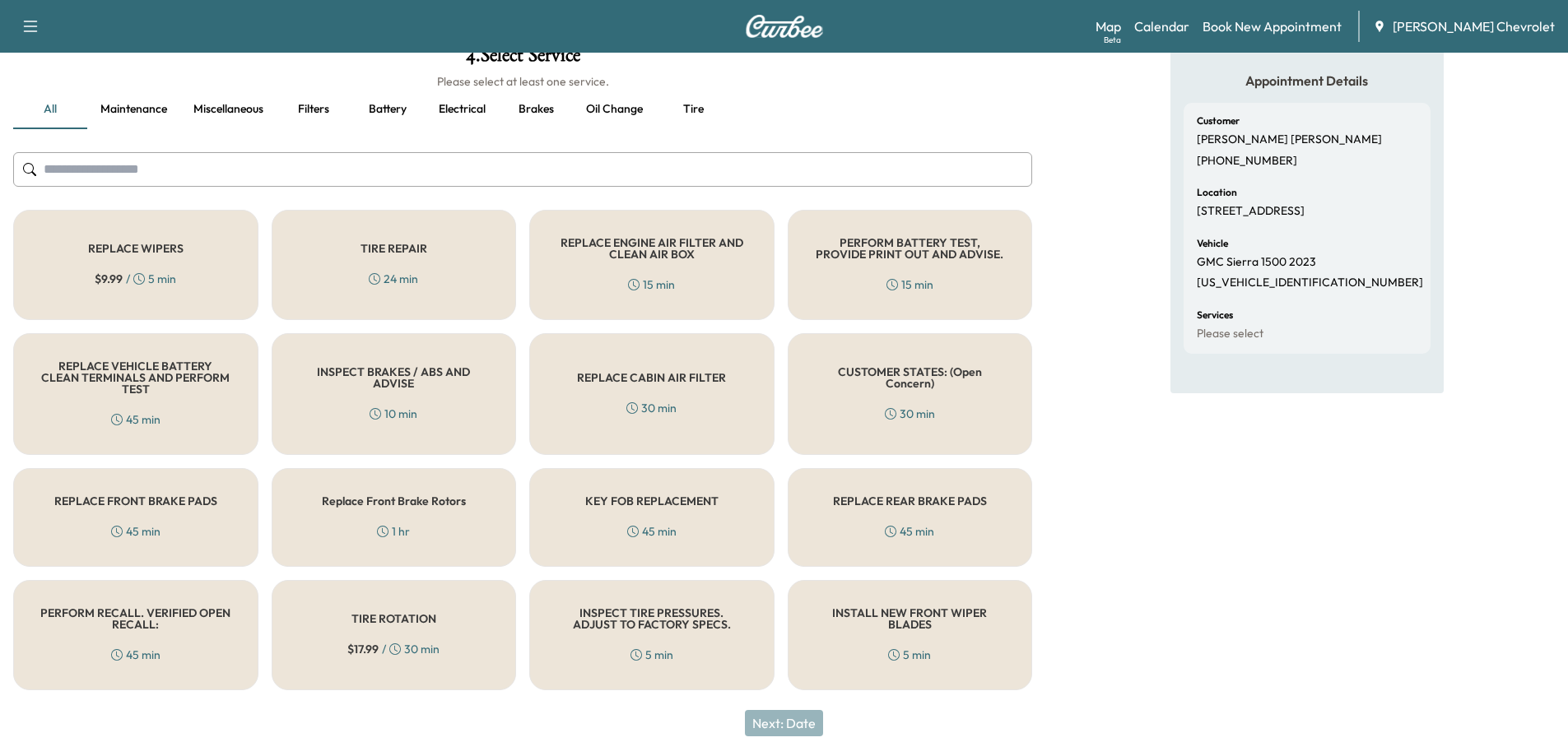
click at [112, 638] on div "PERFORM RECALL. VERIFIED OPEN RECALL: 45 min" at bounding box center [136, 636] width 245 height 110
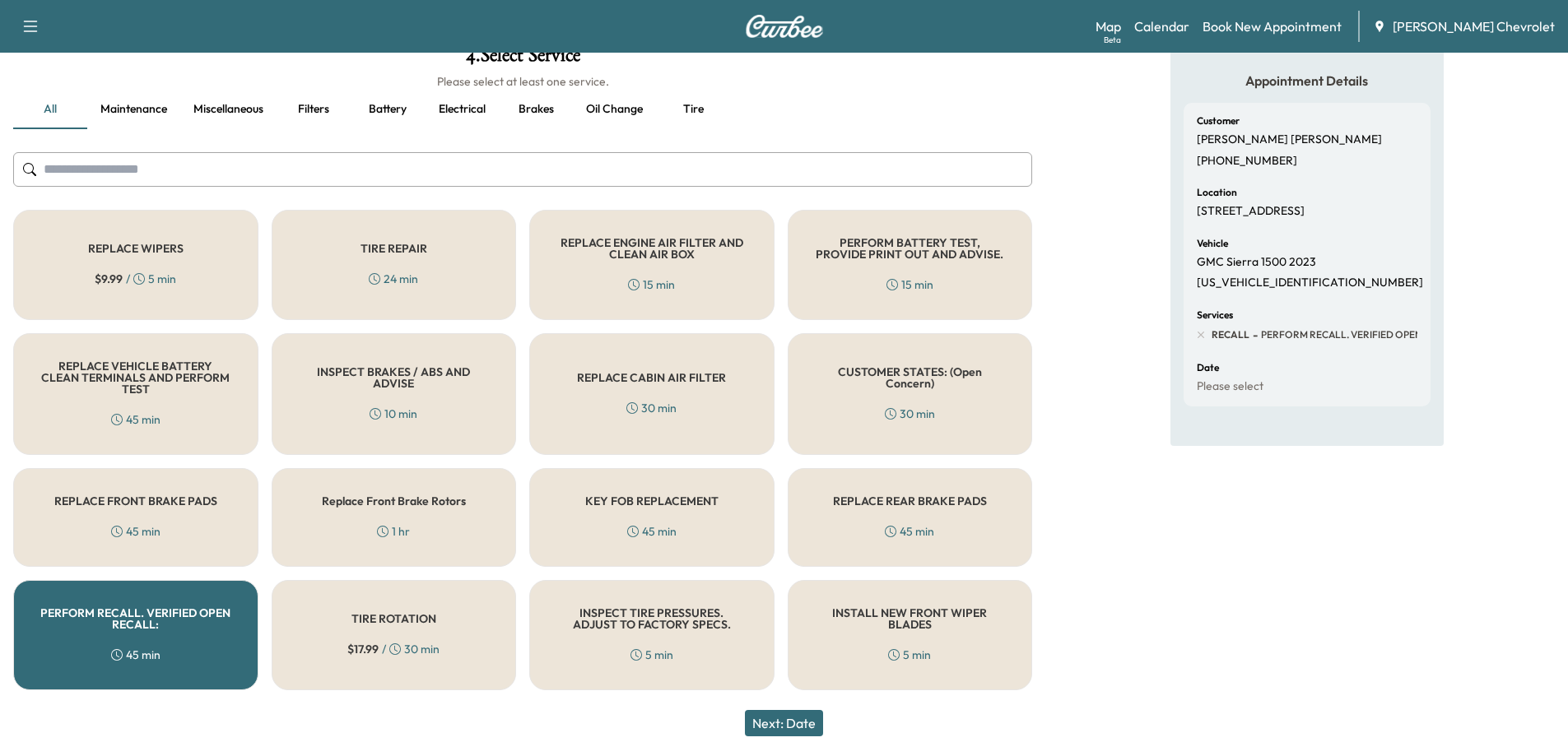
click at [775, 717] on button "Next: Date" at bounding box center [784, 724] width 78 height 27
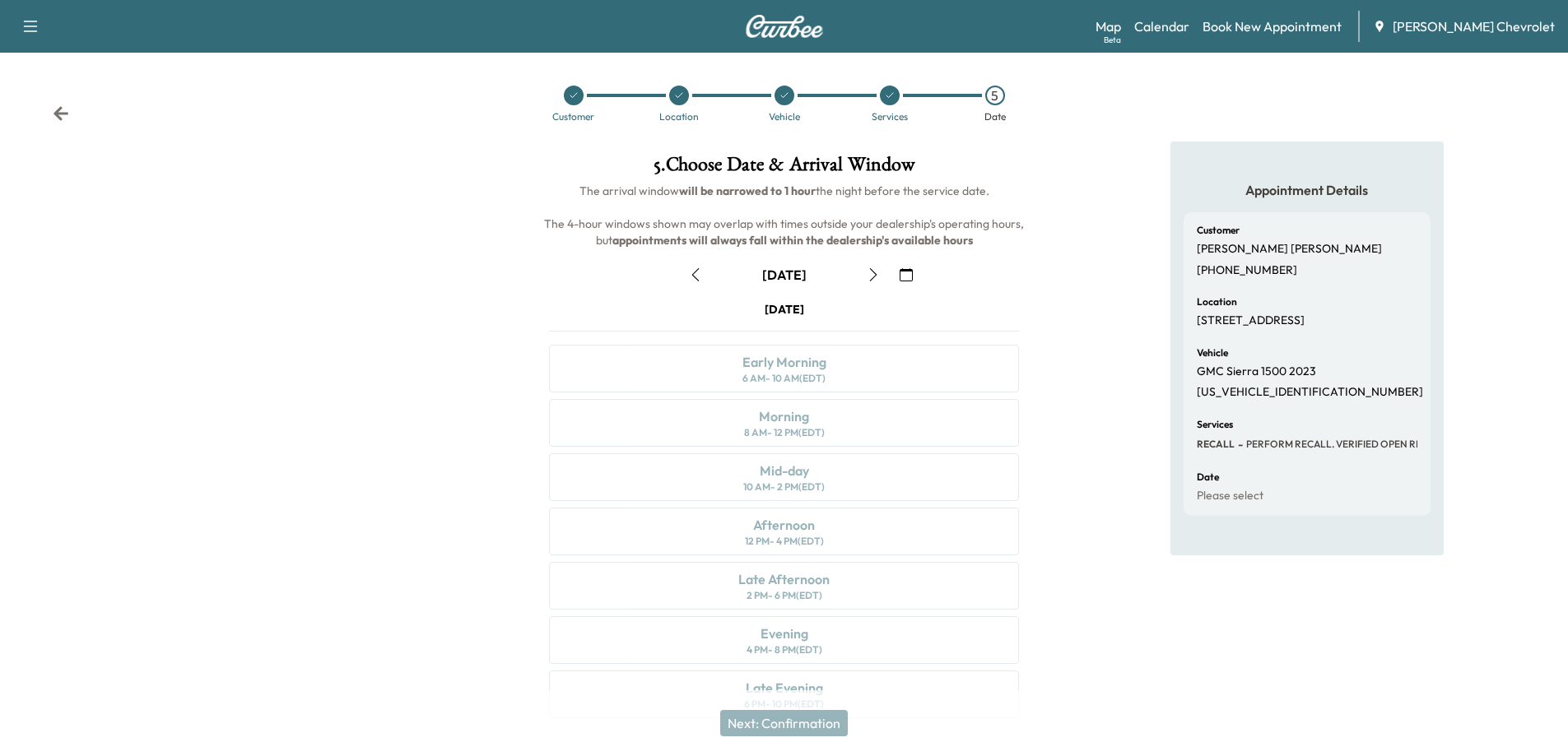
click at [898, 280] on button "button" at bounding box center [905, 275] width 28 height 27
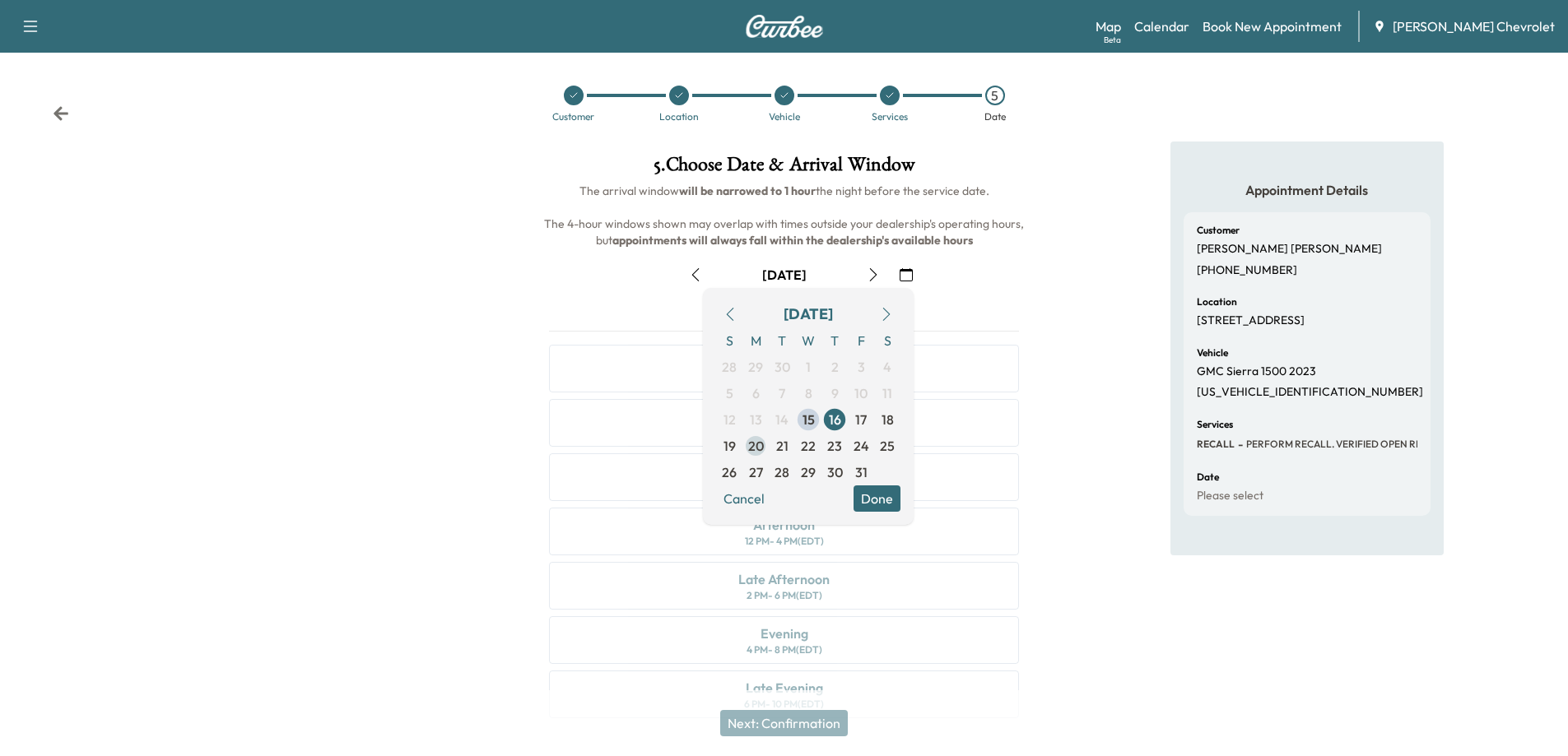
click at [758, 448] on span "20" at bounding box center [756, 446] width 15 height 20
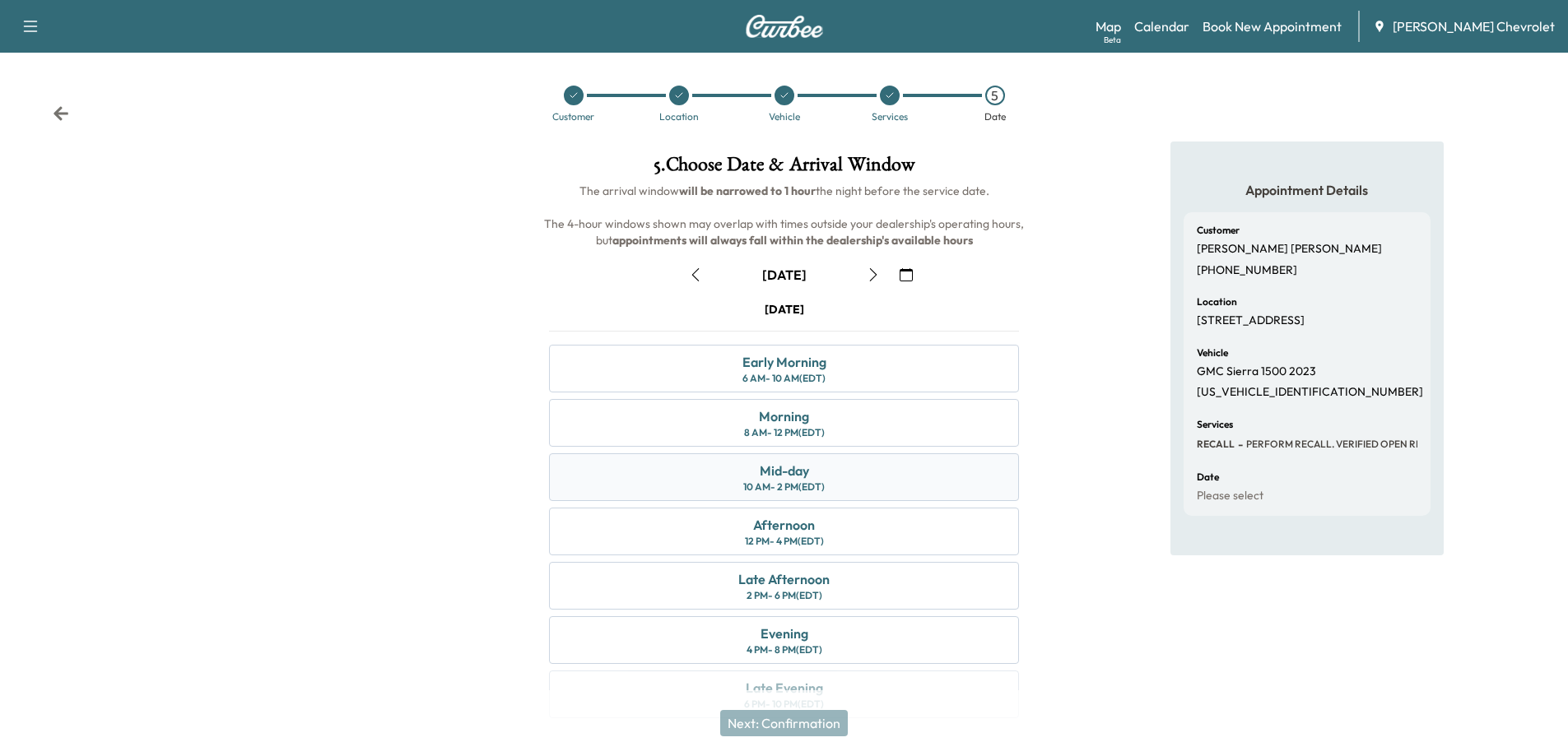
click at [777, 481] on div "10 AM - 2 PM (EDT)" at bounding box center [784, 488] width 82 height 13
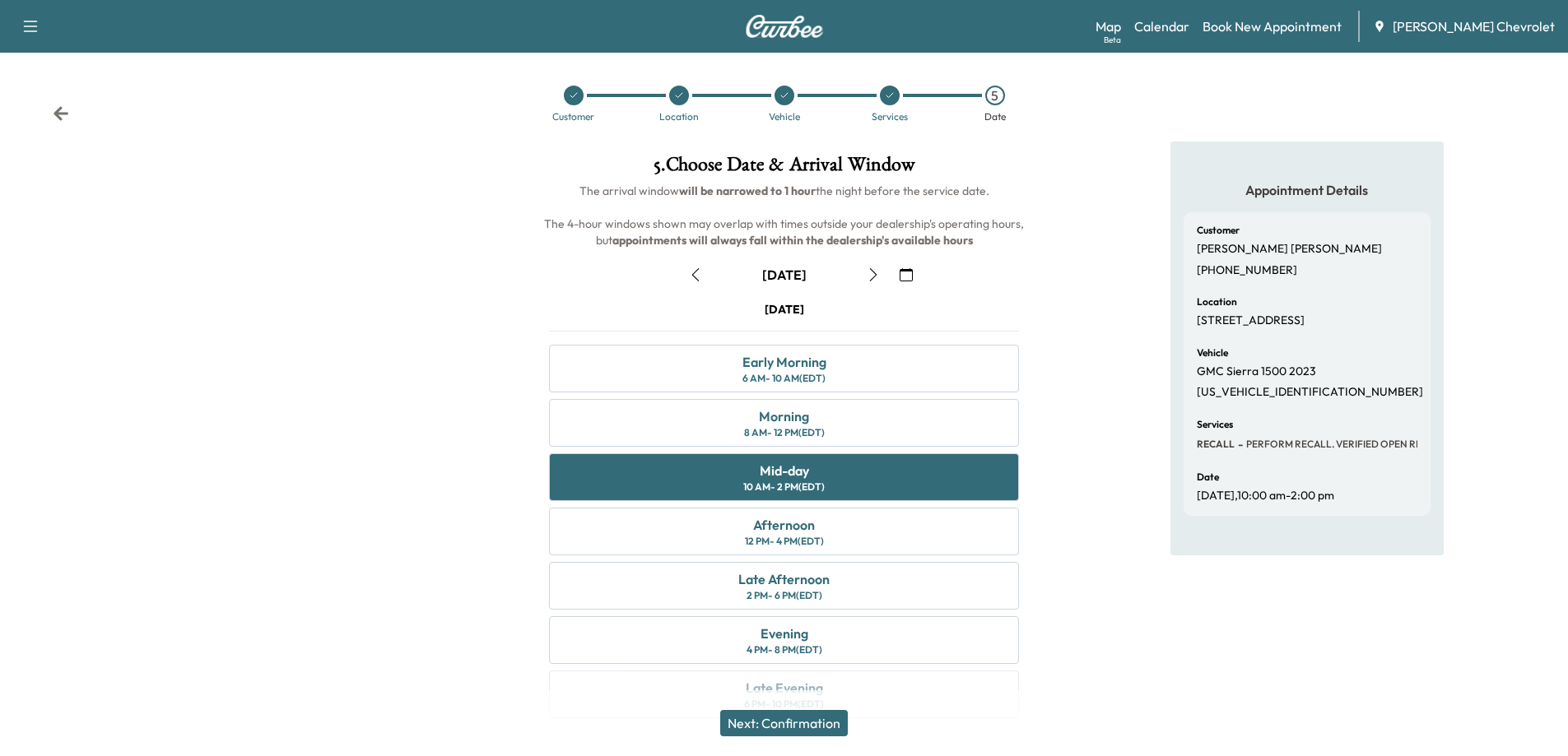
click at [792, 726] on button "Next: Confirmation" at bounding box center [784, 724] width 127 height 27
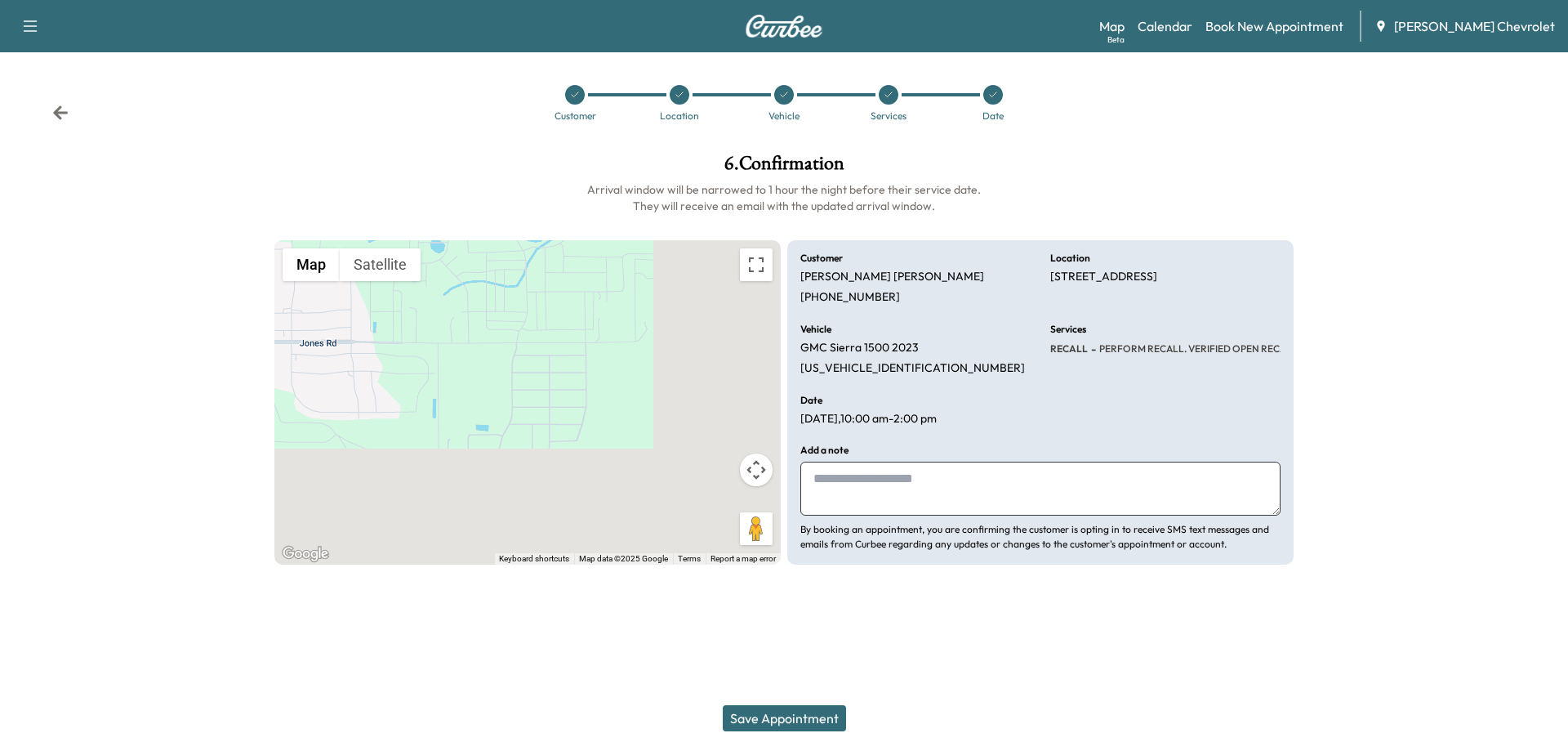
click at [840, 495] on textarea at bounding box center [1041, 488] width 480 height 54
click at [827, 498] on textarea at bounding box center [1041, 488] width 480 height 54
click at [827, 508] on textarea "**********" at bounding box center [1041, 488] width 480 height 54
click at [1269, 476] on textarea "**********" at bounding box center [1041, 488] width 480 height 54
type textarea "**********"
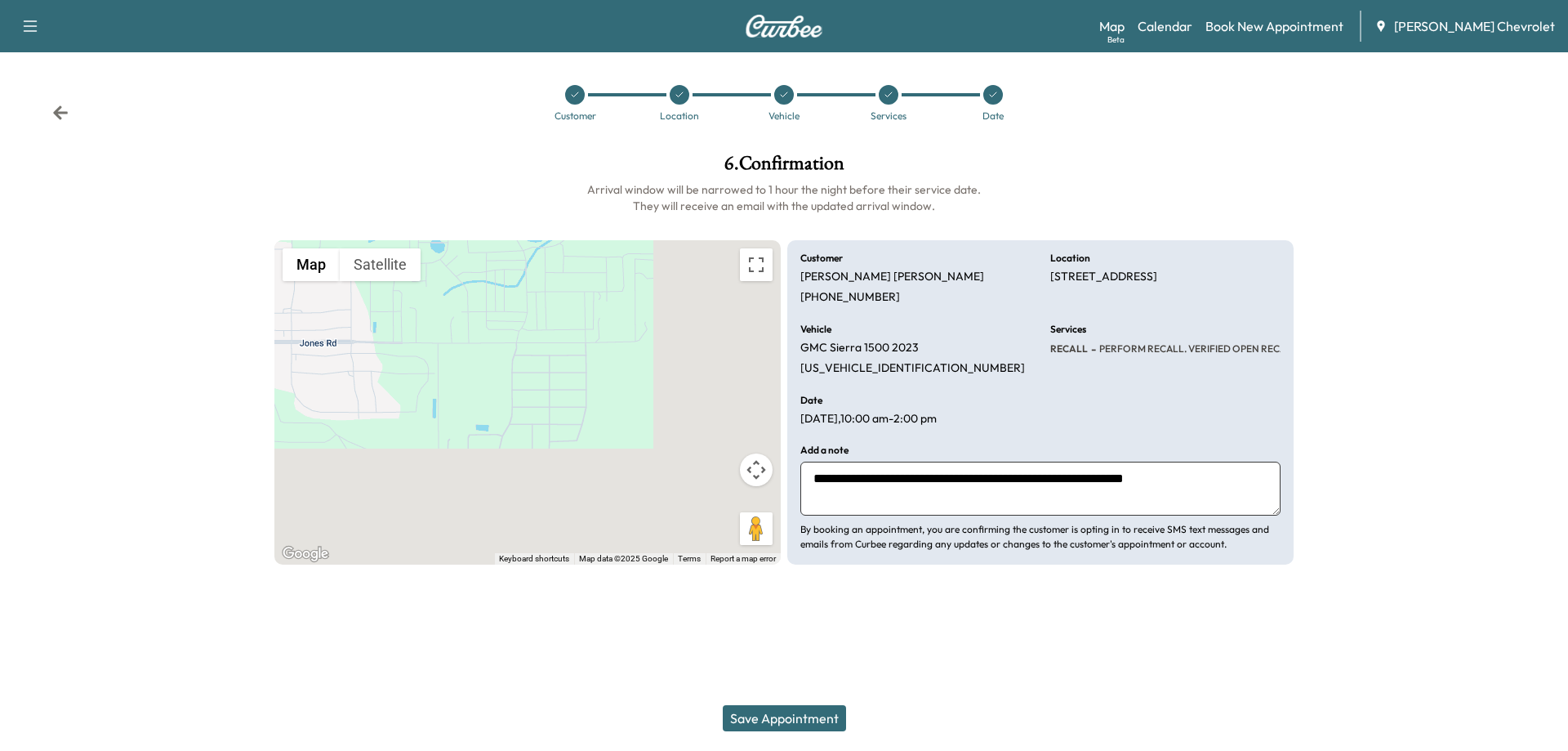
click at [796, 714] on button "Save Appointment" at bounding box center [784, 719] width 123 height 26
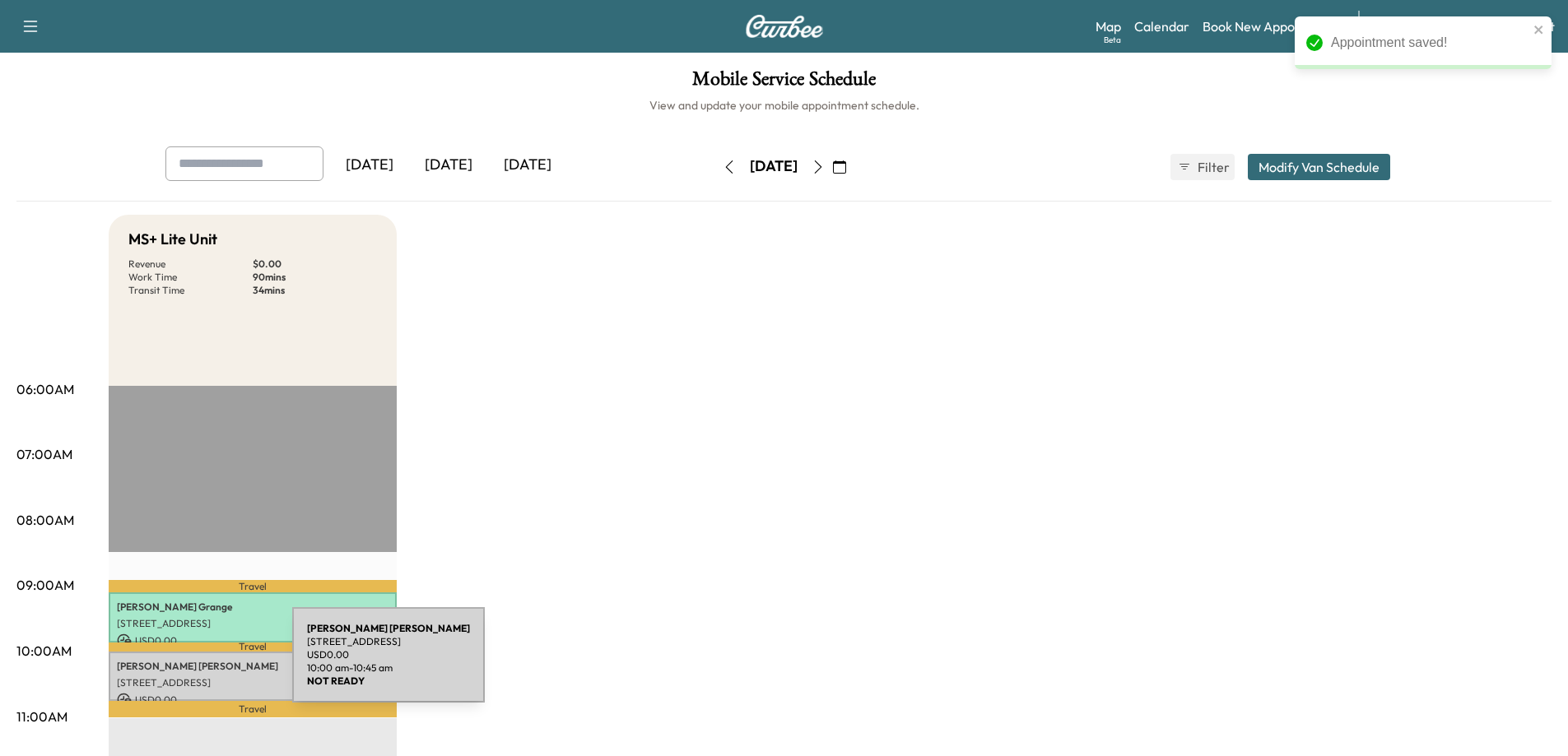
click at [169, 665] on p "[PERSON_NAME]" at bounding box center [252, 667] width 271 height 13
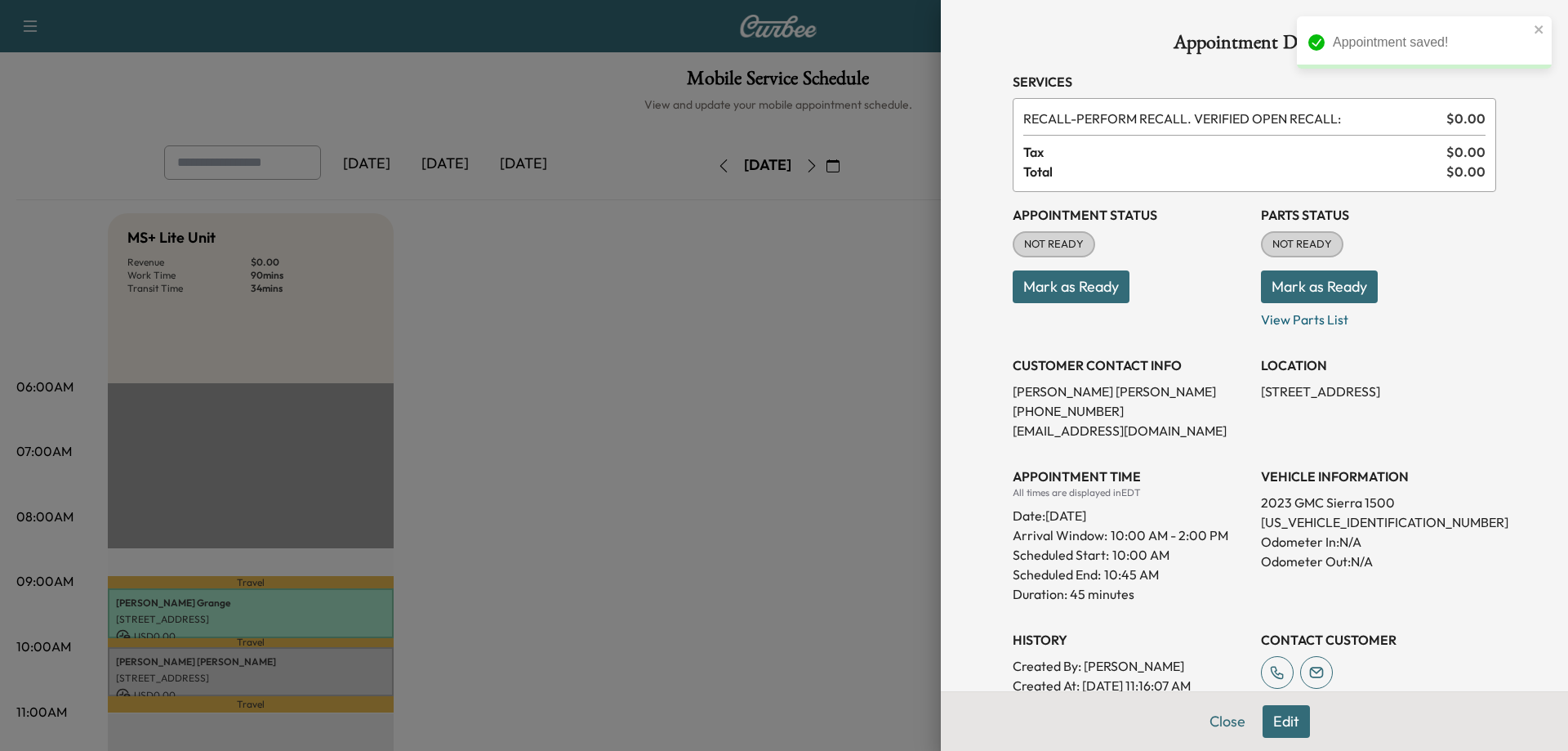
click at [1059, 293] on button "Mark as Ready" at bounding box center [1072, 286] width 117 height 33
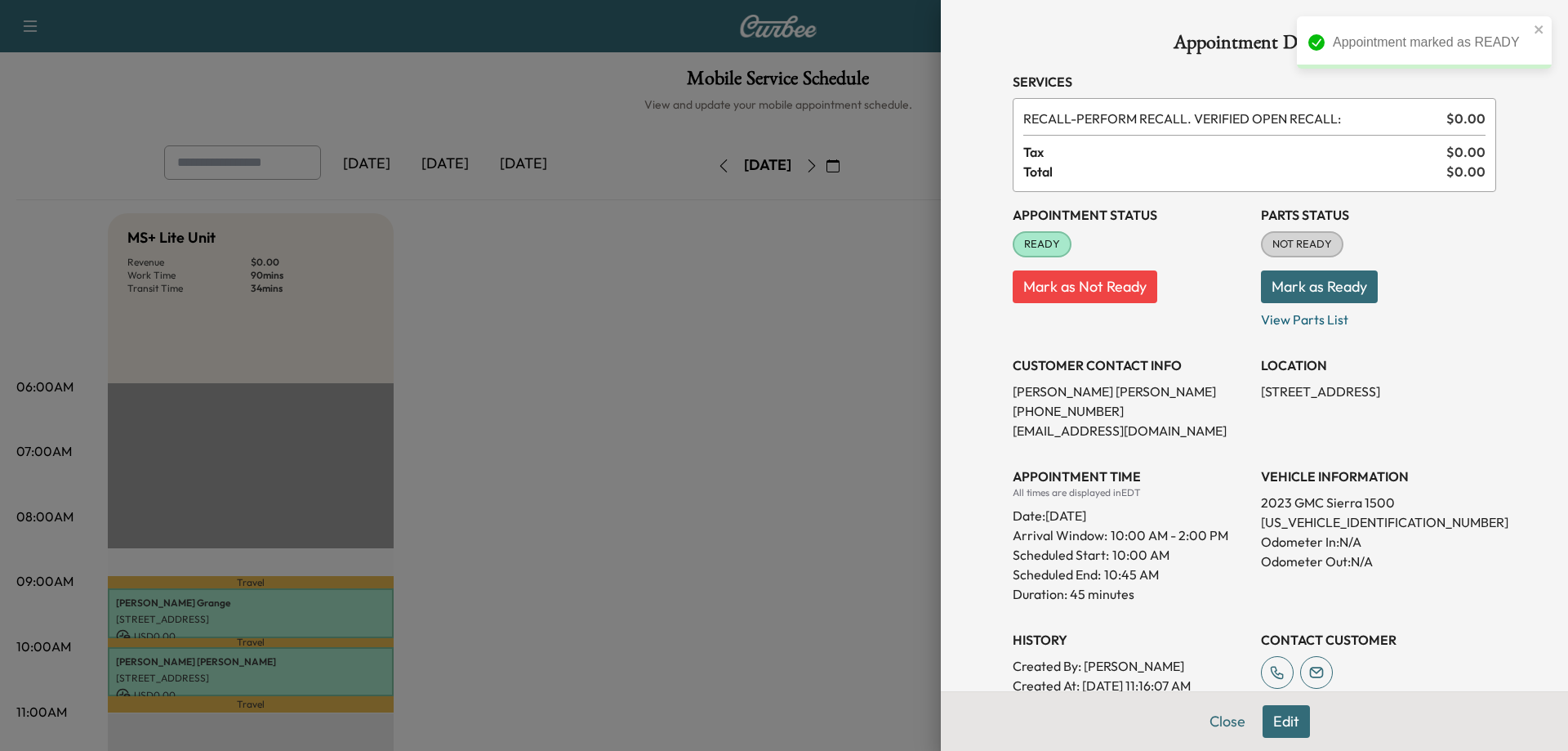
click at [1270, 285] on button "Mark as Ready" at bounding box center [1319, 286] width 117 height 33
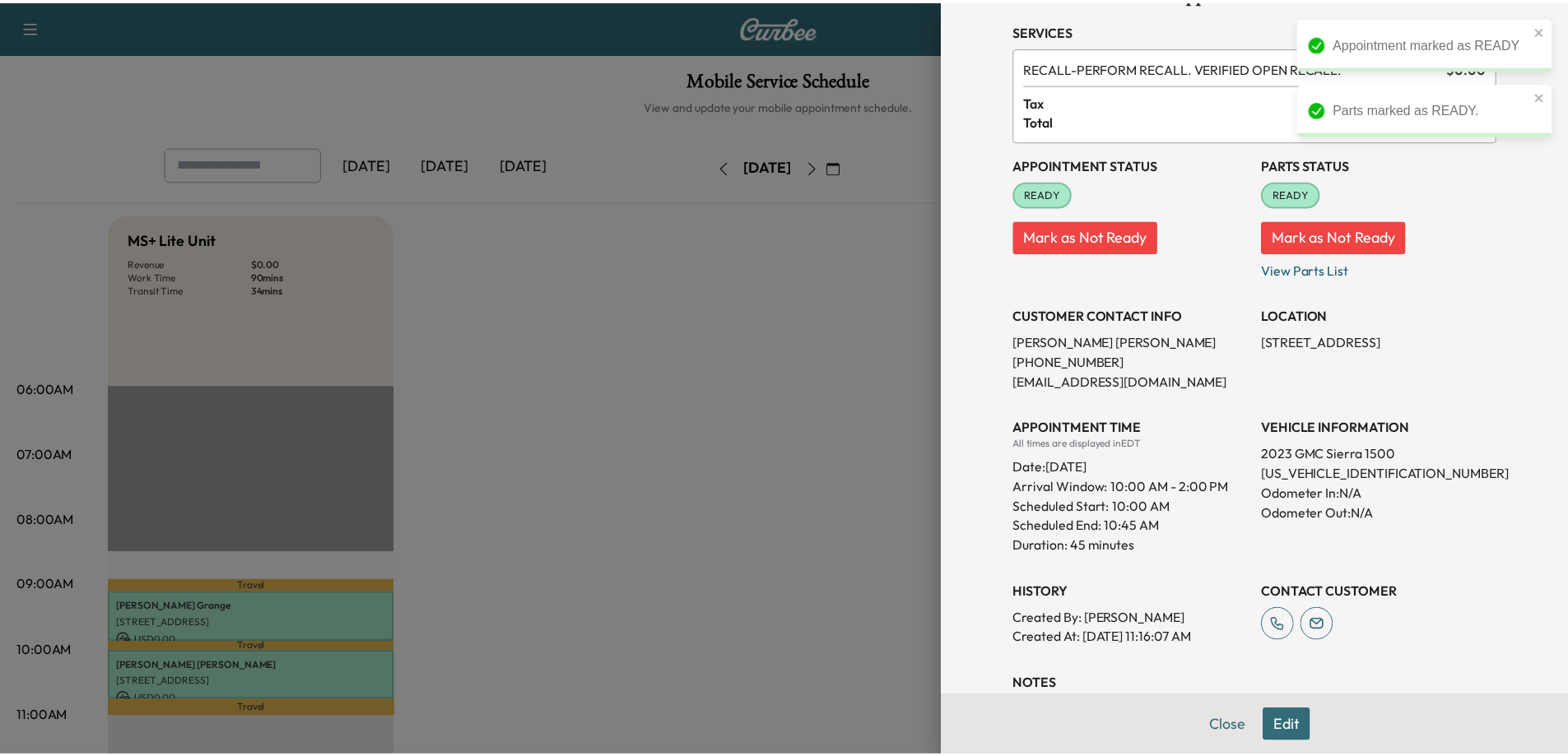
scroll to position [83, 0]
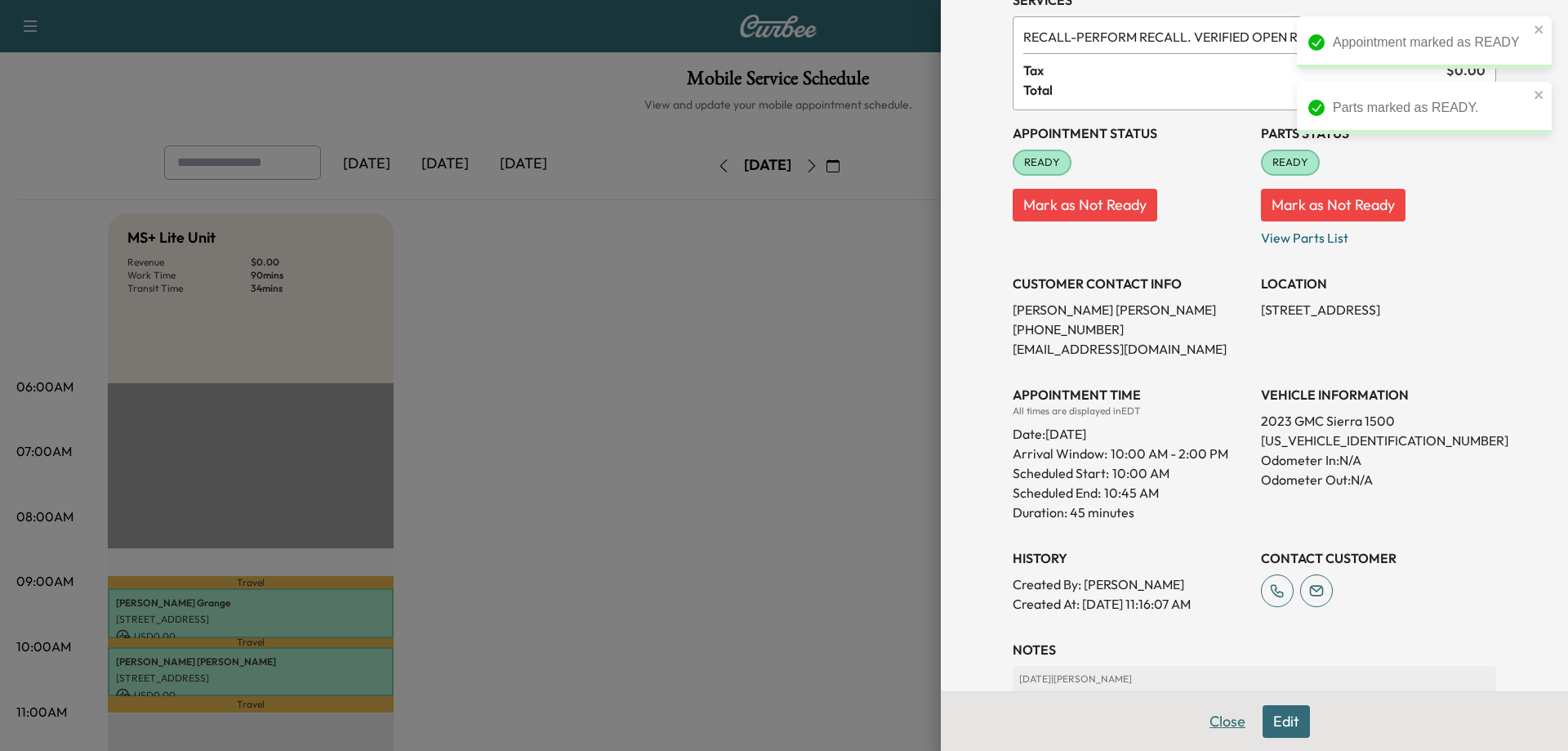
click at [1205, 721] on button "Close" at bounding box center [1227, 722] width 57 height 33
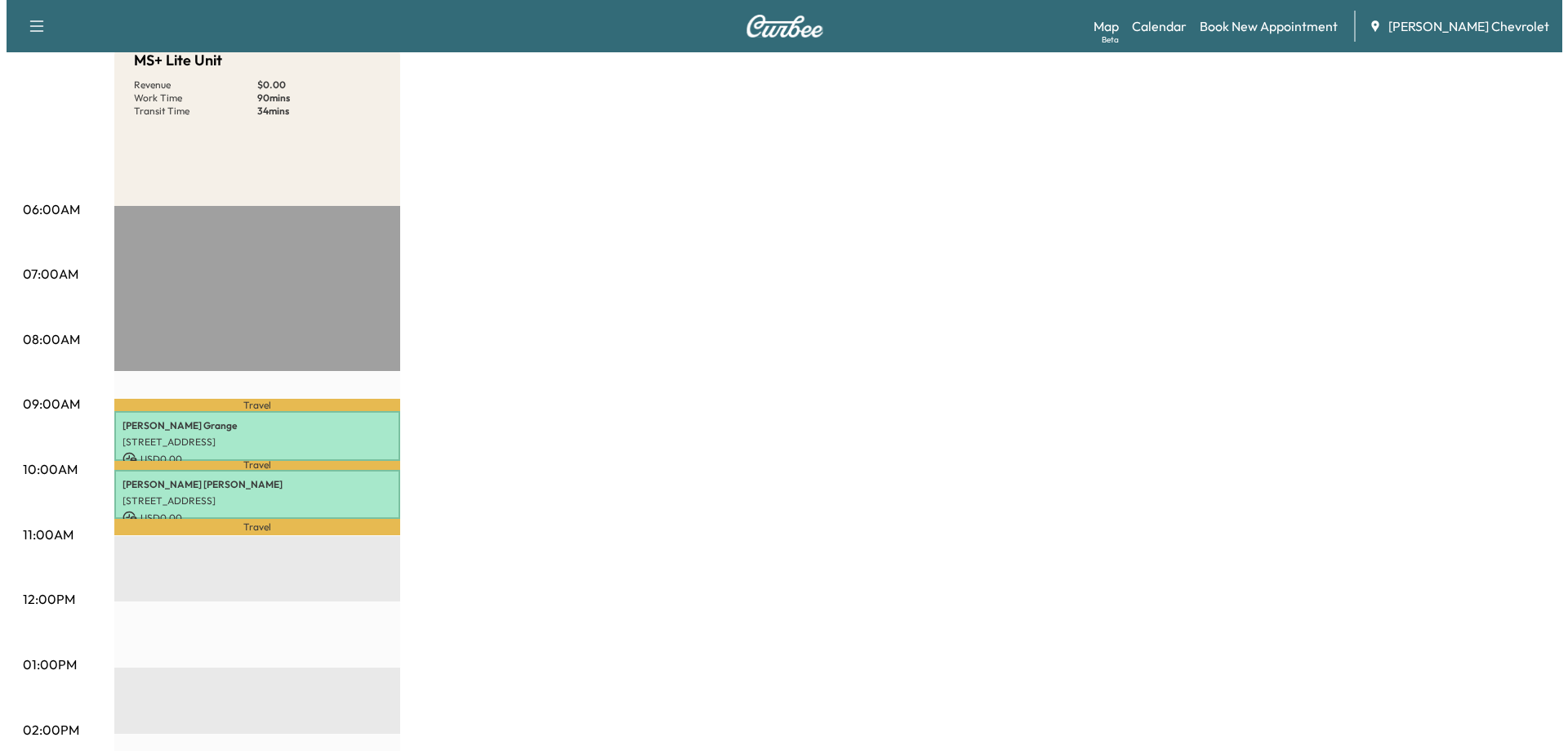
scroll to position [245, 0]
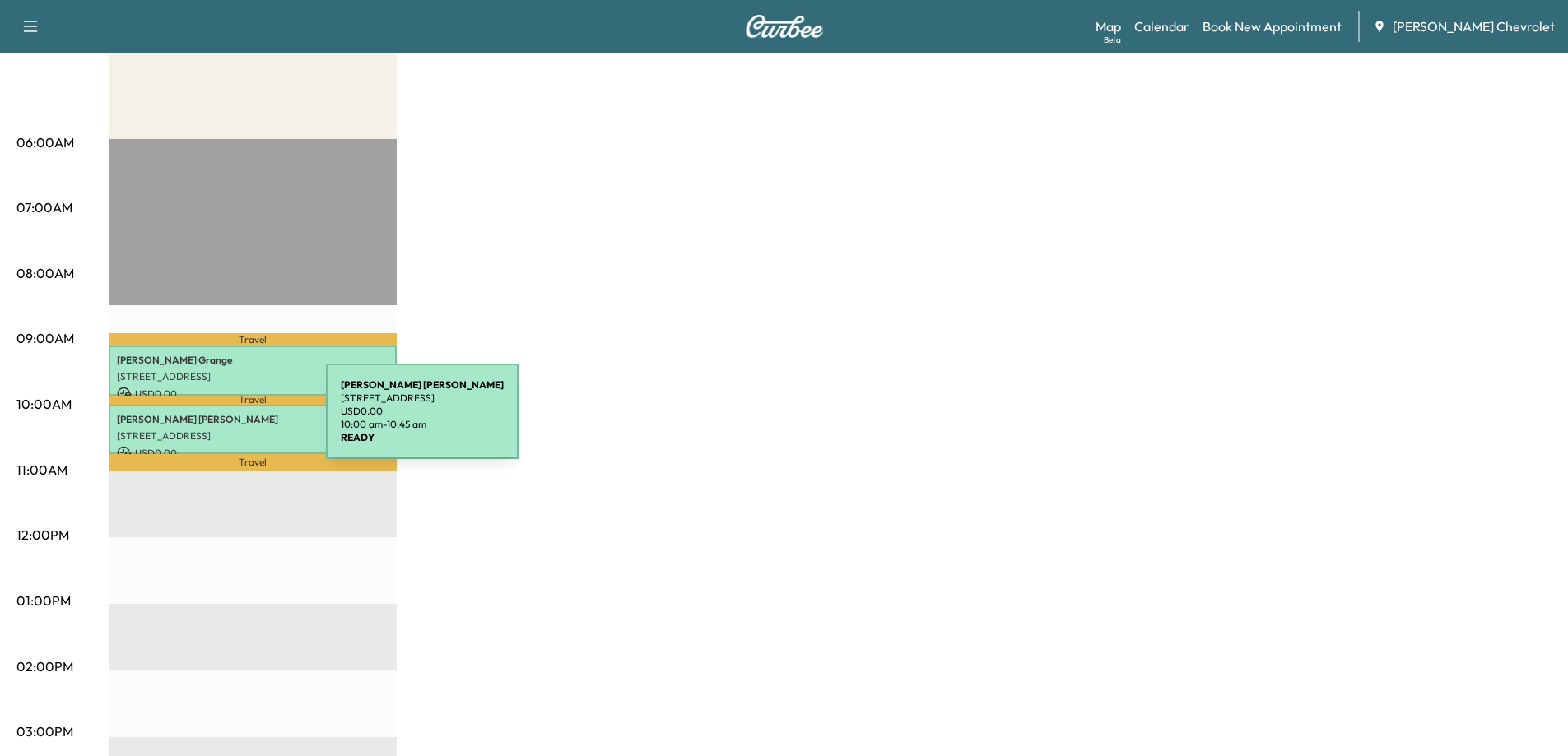
click at [202, 421] on p "[PERSON_NAME]" at bounding box center [252, 419] width 271 height 13
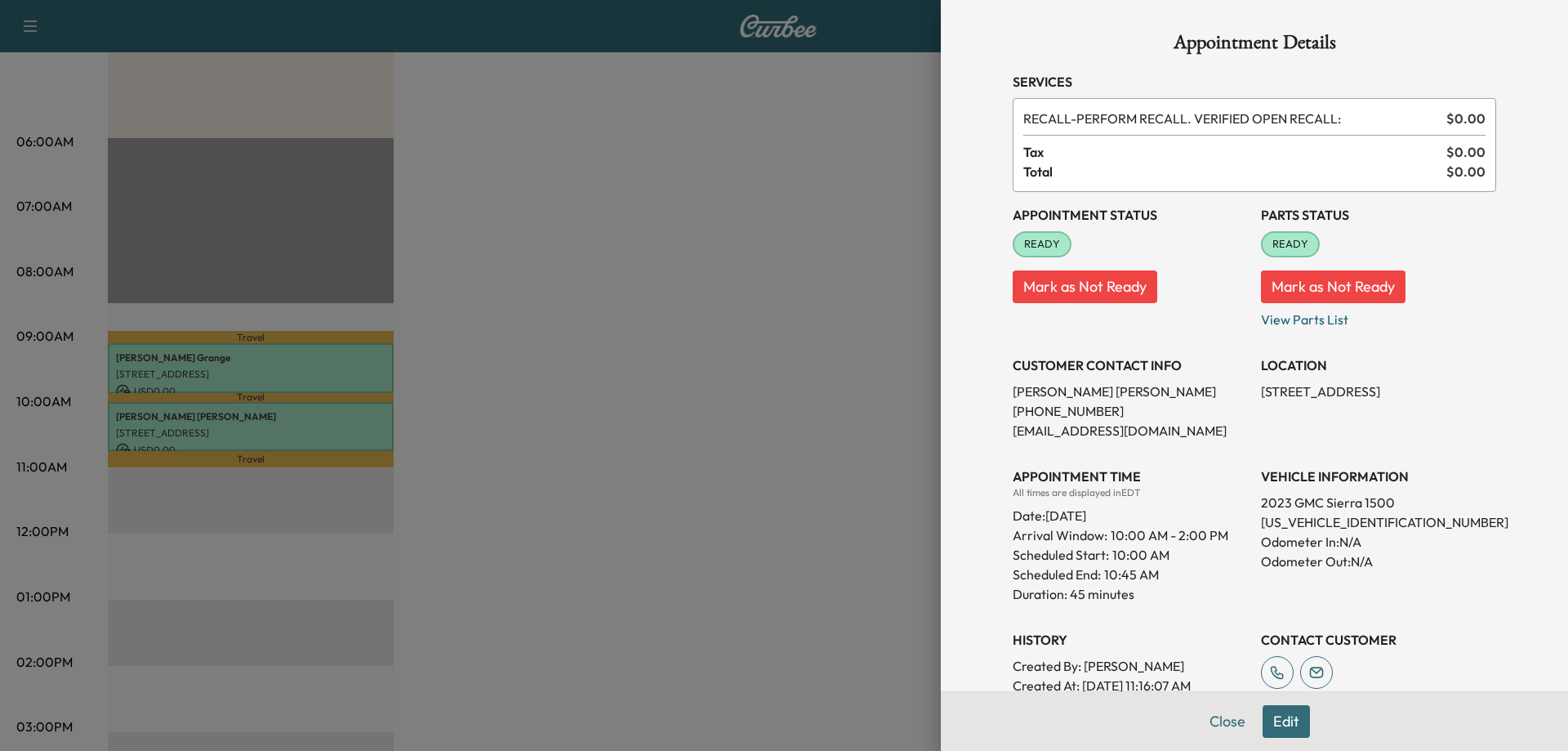
scroll to position [279, 0]
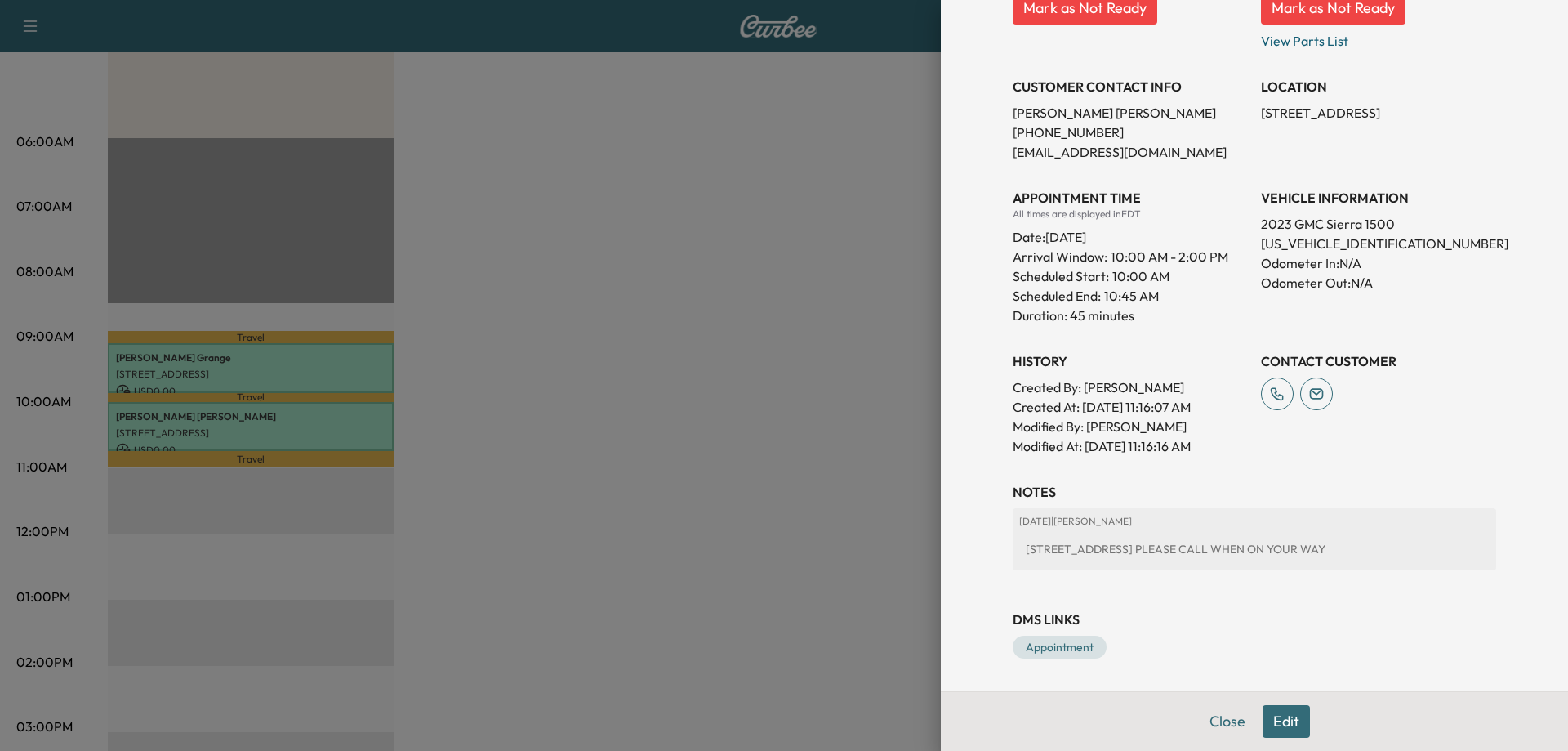
click at [1273, 729] on button "Edit" at bounding box center [1286, 722] width 47 height 33
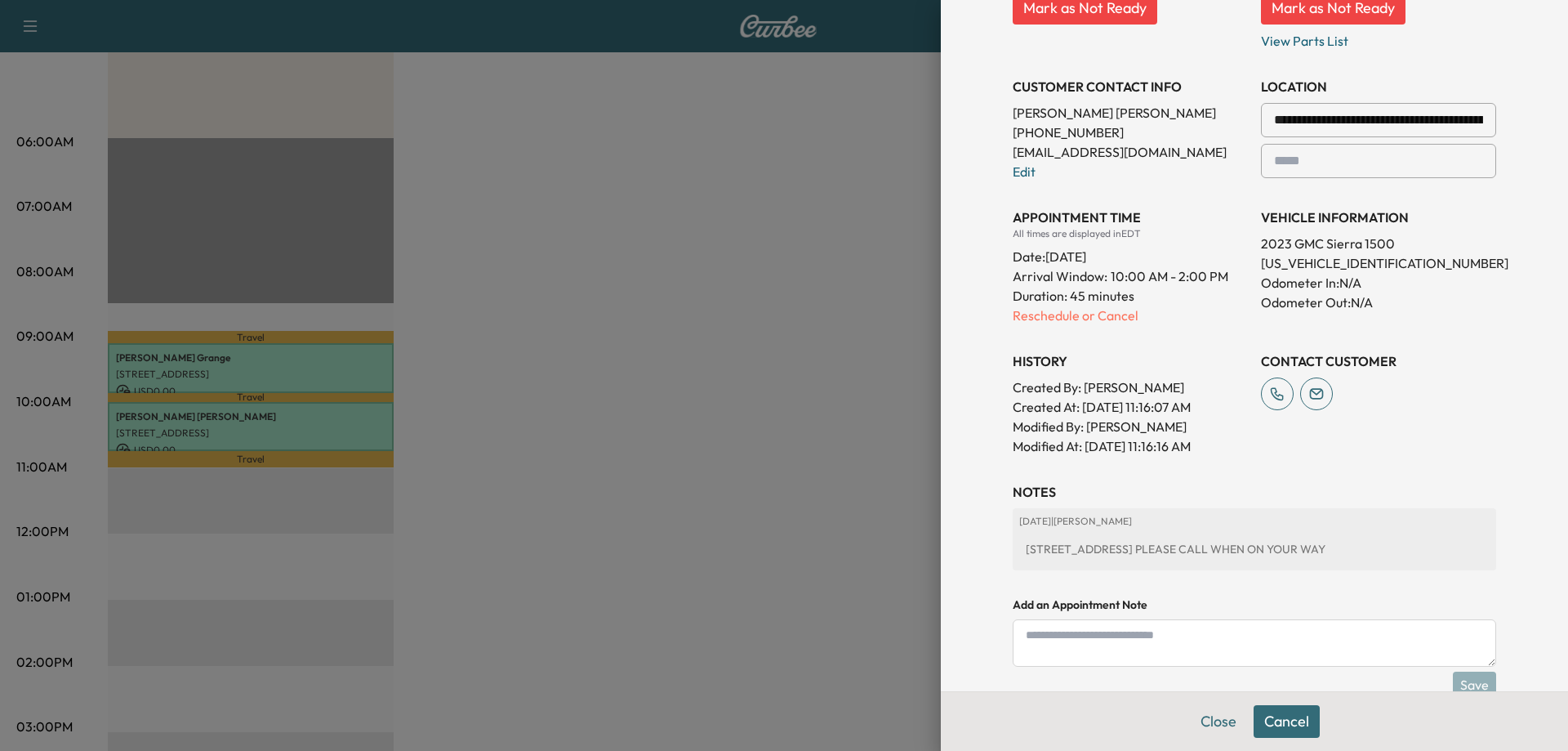
click at [1043, 650] on textarea at bounding box center [1255, 644] width 484 height 47
type textarea "**********"
click at [1453, 678] on button "Save" at bounding box center [1475, 685] width 43 height 26
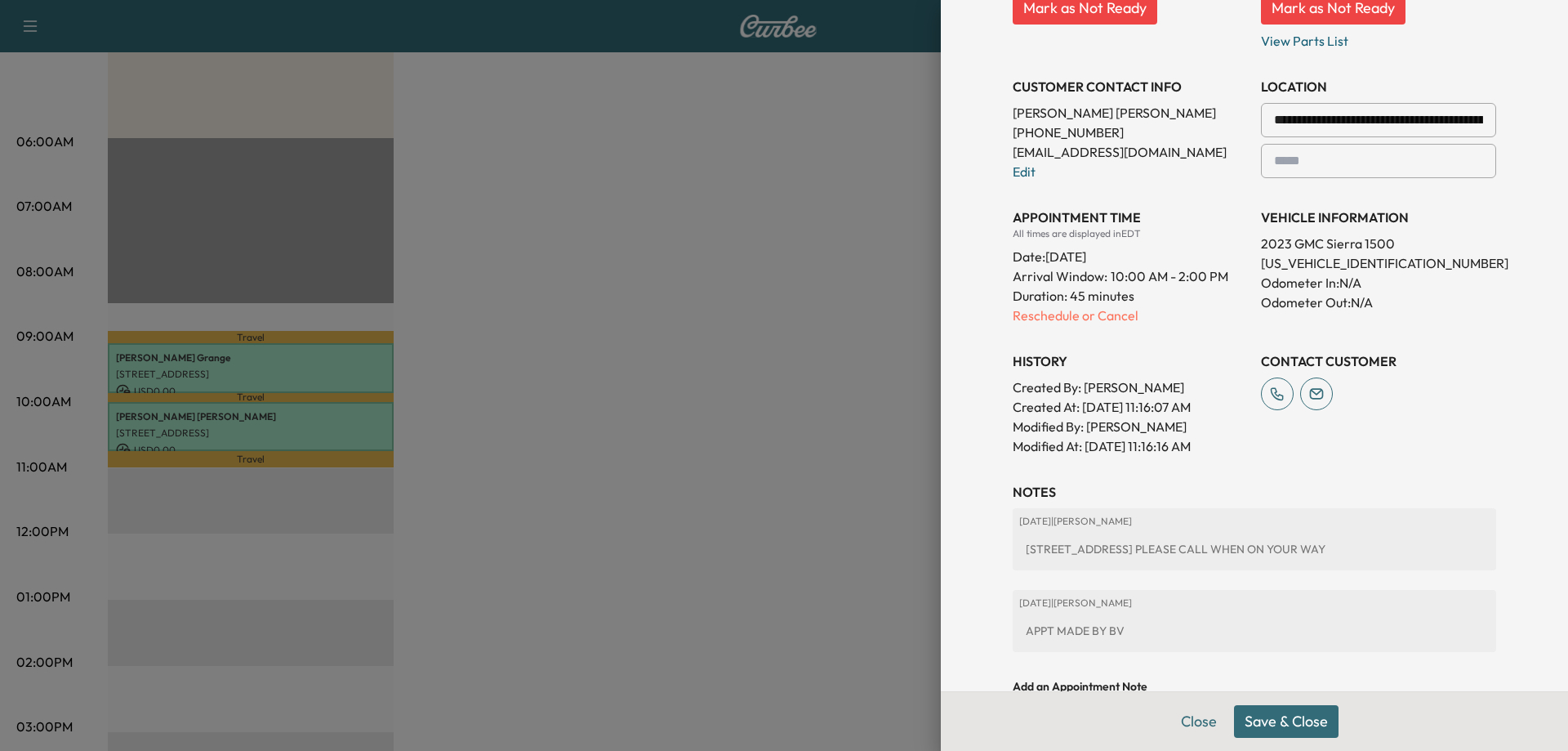
click at [1248, 712] on button "Save & Close" at bounding box center [1286, 722] width 105 height 33
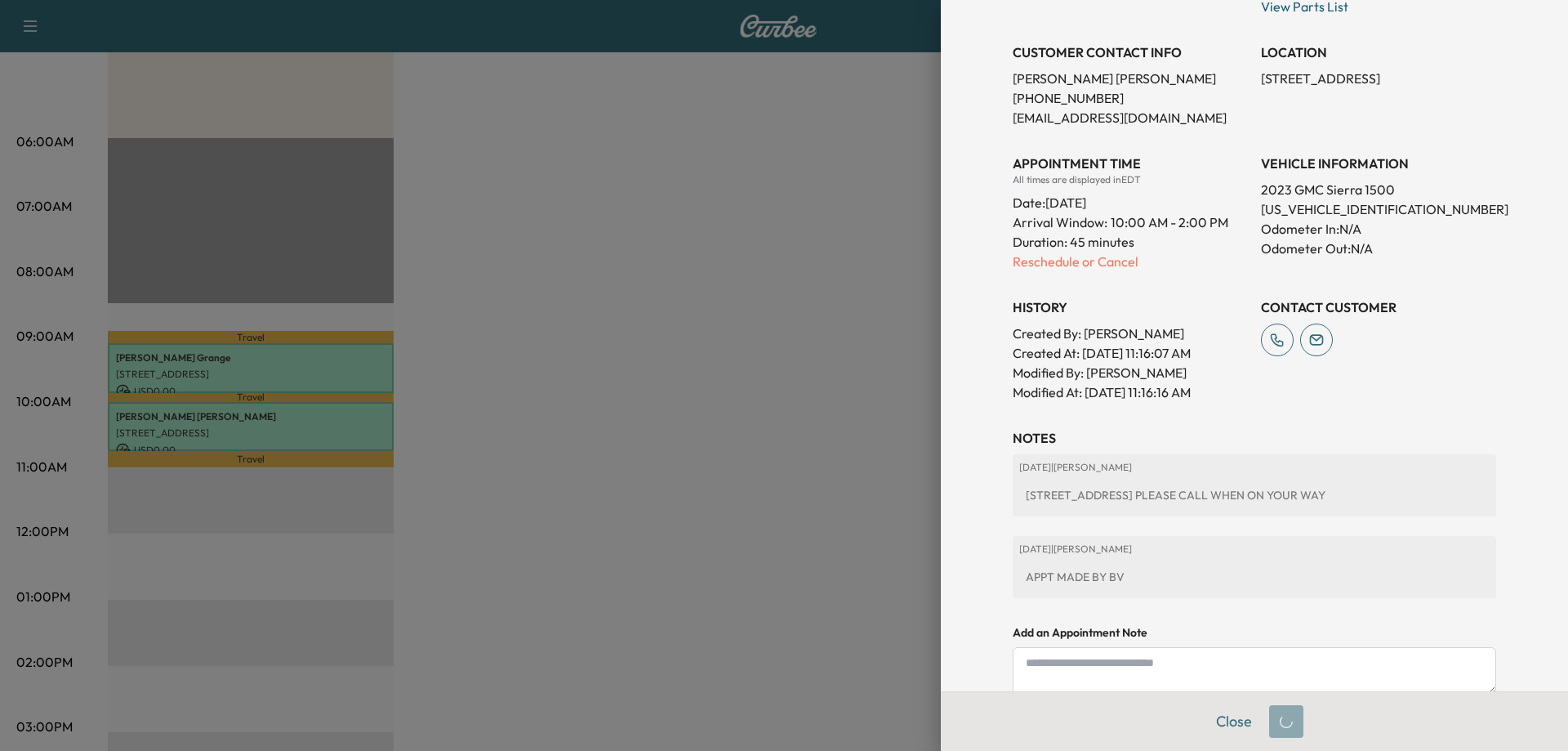
scroll to position [279, 0]
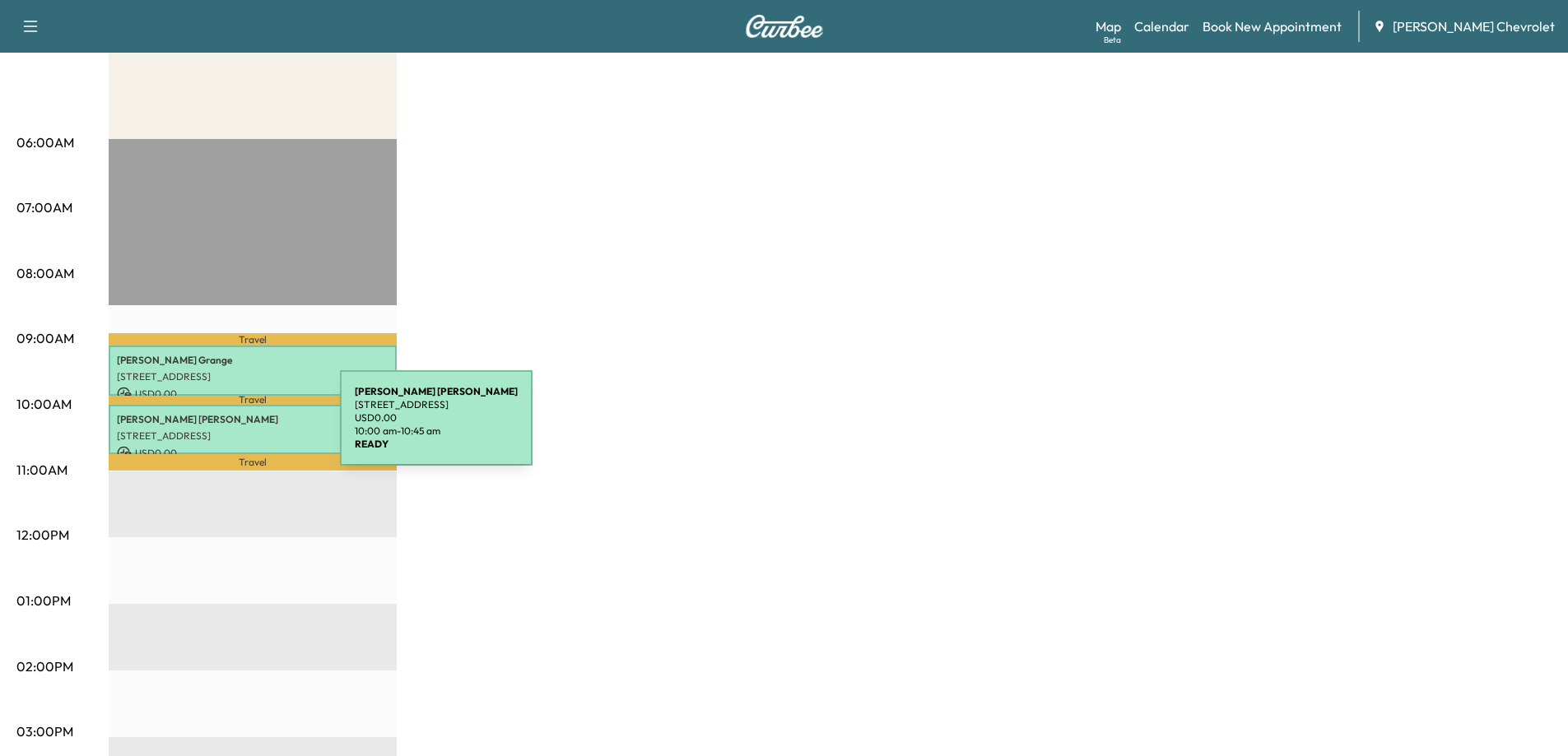
click at [216, 430] on p "[STREET_ADDRESS]" at bounding box center [252, 436] width 271 height 13
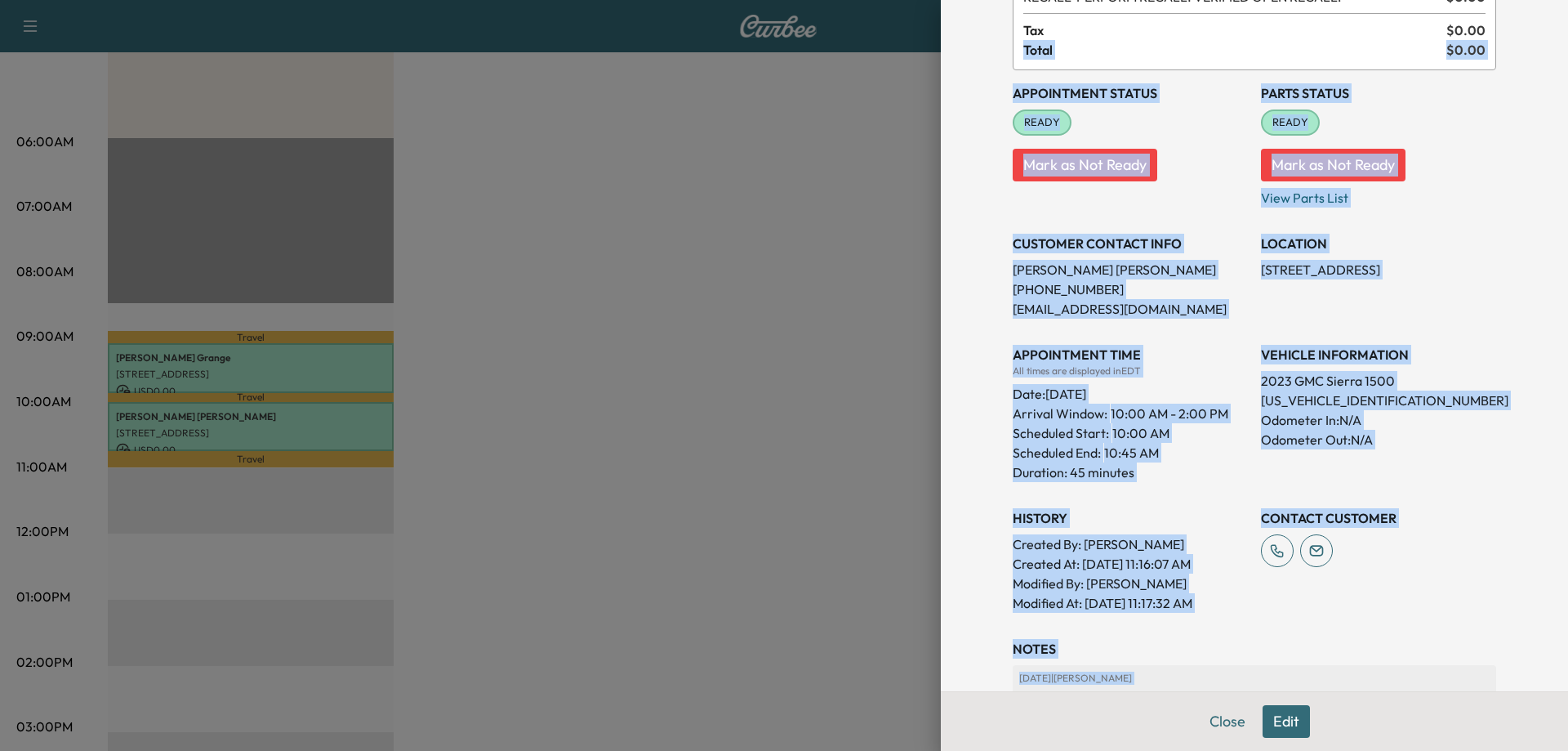
scroll to position [114, 0]
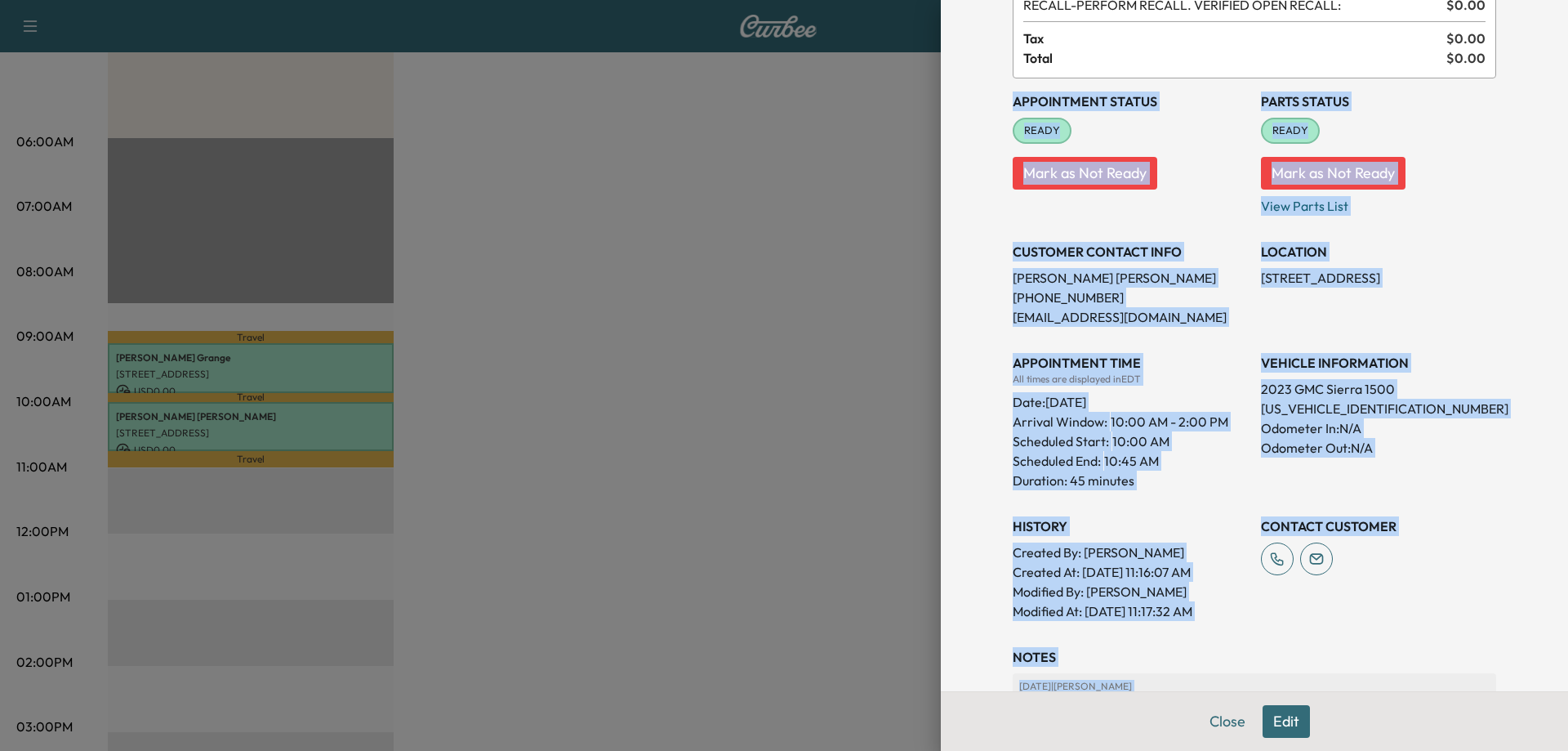
drag, startPoint x: 1414, startPoint y: 615, endPoint x: 971, endPoint y: 99, distance: 680.1
click at [971, 99] on div "Appointment Details Services RECALL - PERFORM RECALL. VERIFIED OPEN RECALL: $ 0…" at bounding box center [1254, 375] width 627 height 751
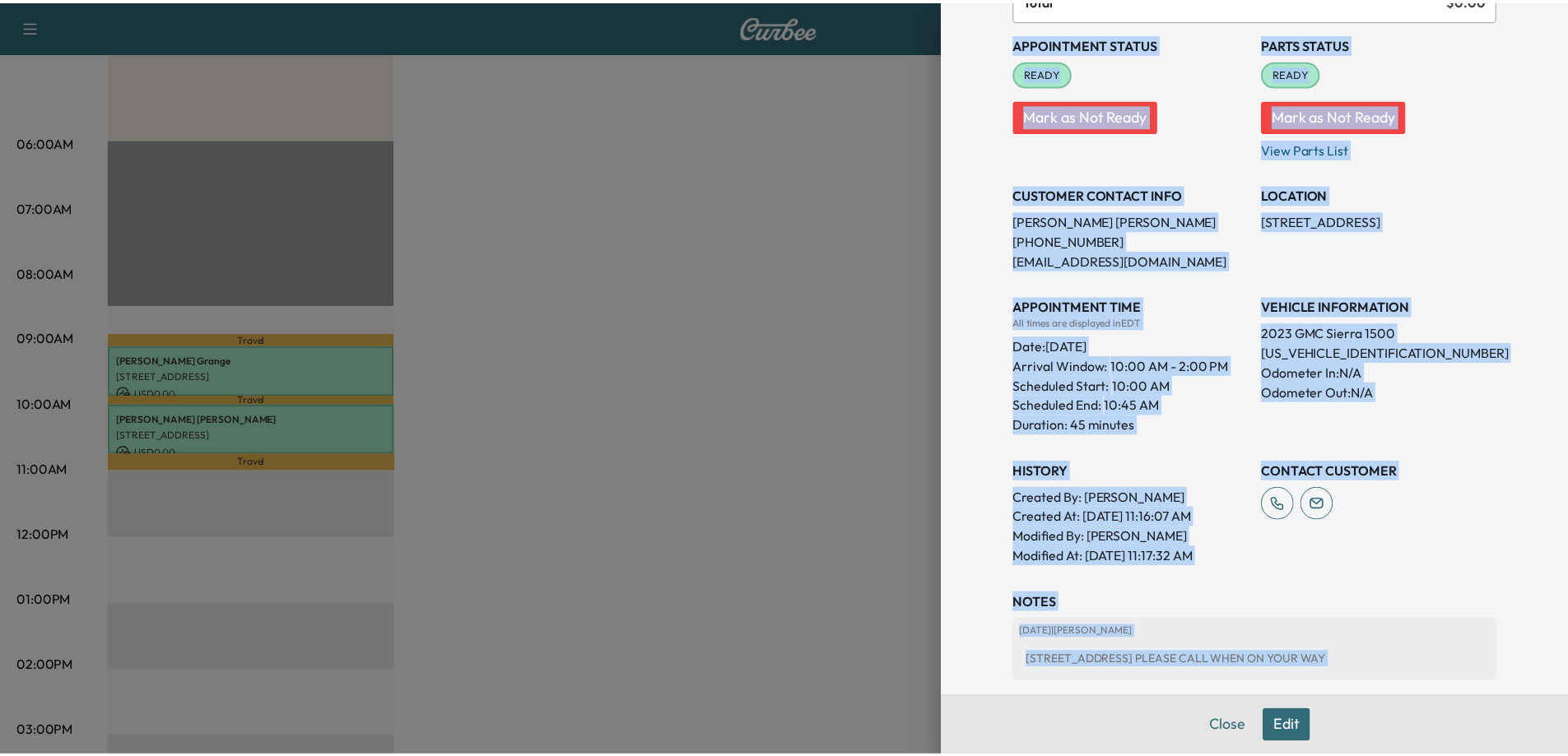
scroll to position [363, 0]
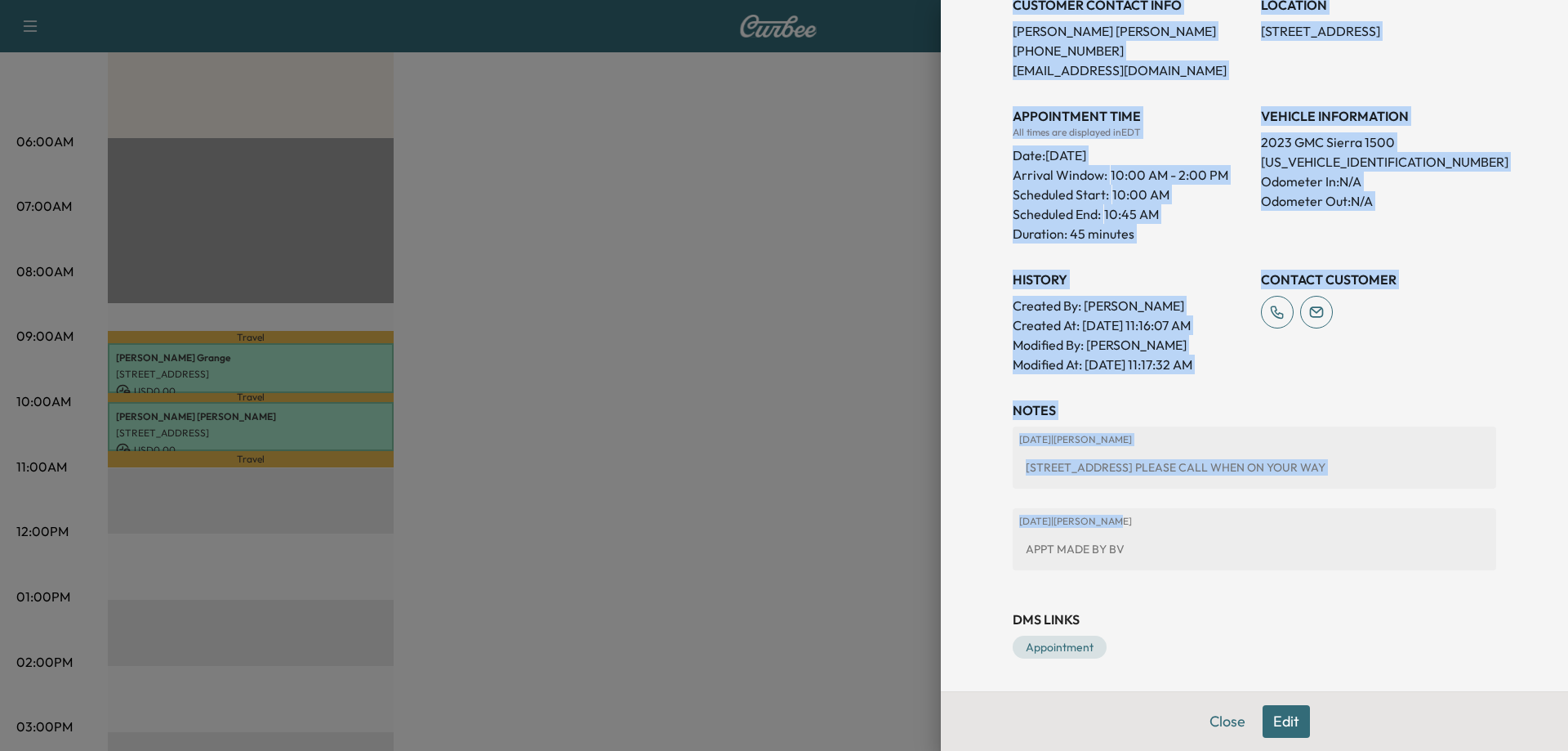
click at [1210, 720] on button "Close" at bounding box center [1227, 722] width 57 height 33
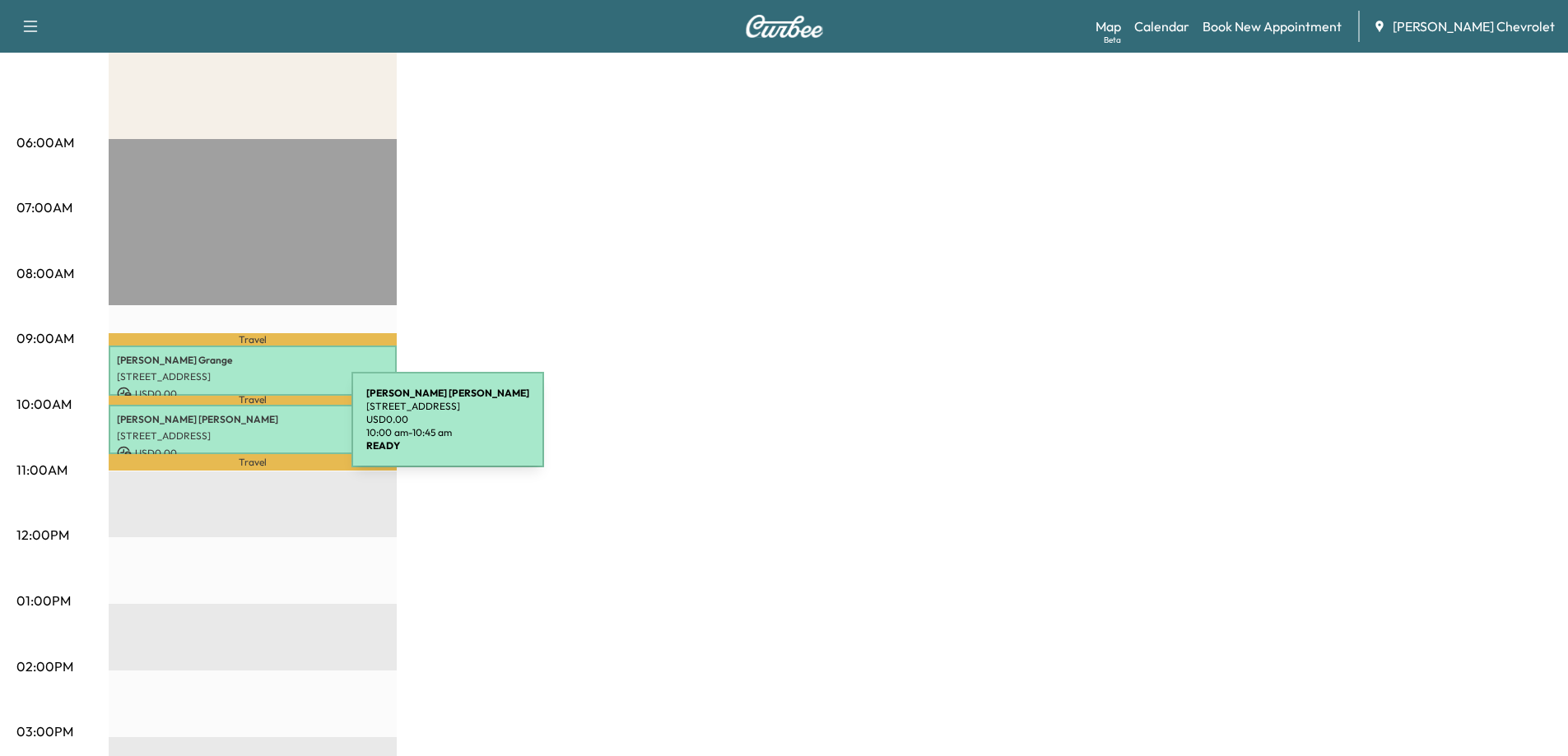
click at [228, 430] on p "[STREET_ADDRESS]" at bounding box center [252, 436] width 271 height 13
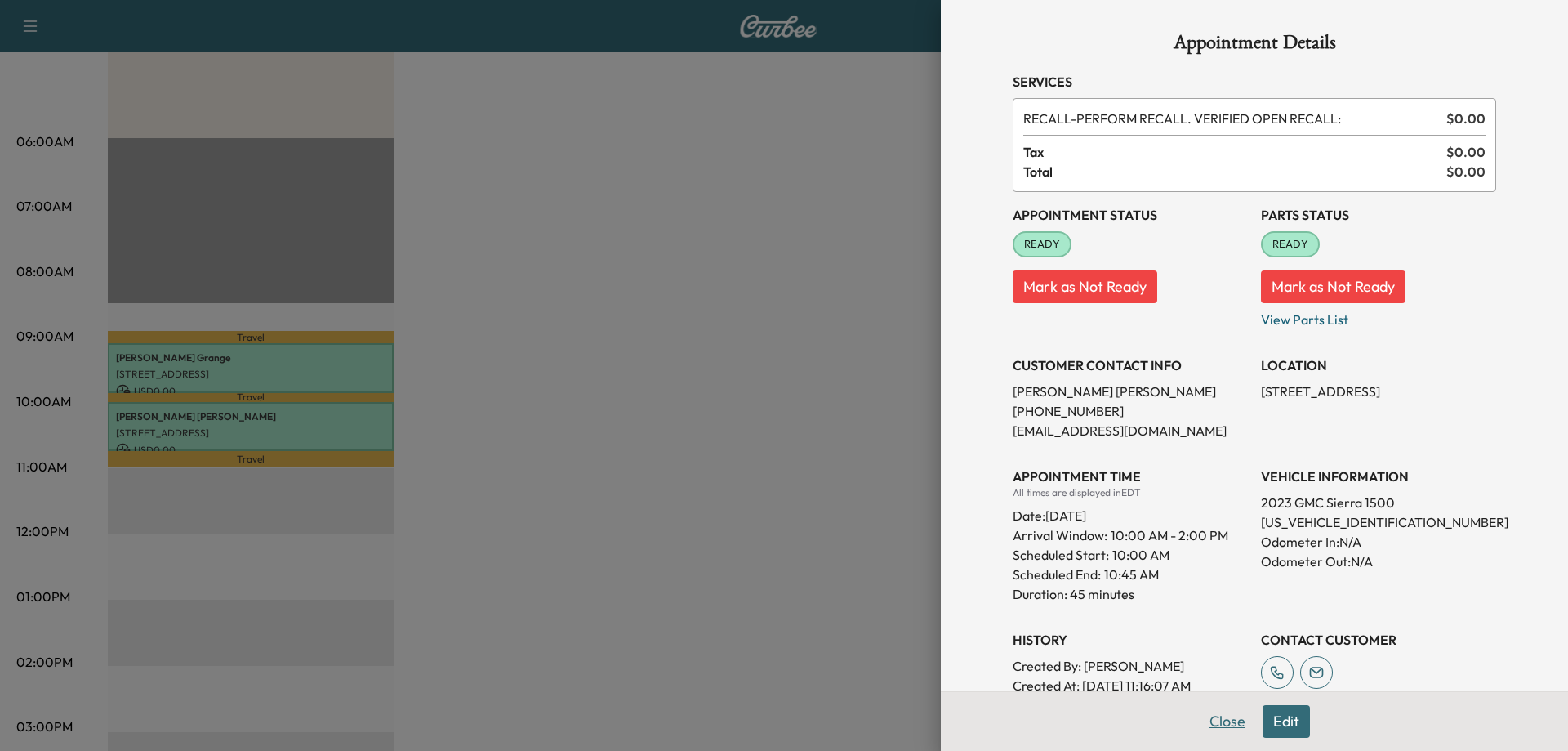
click at [1211, 723] on button "Close" at bounding box center [1227, 722] width 57 height 33
